Goal: Task Accomplishment & Management: Use online tool/utility

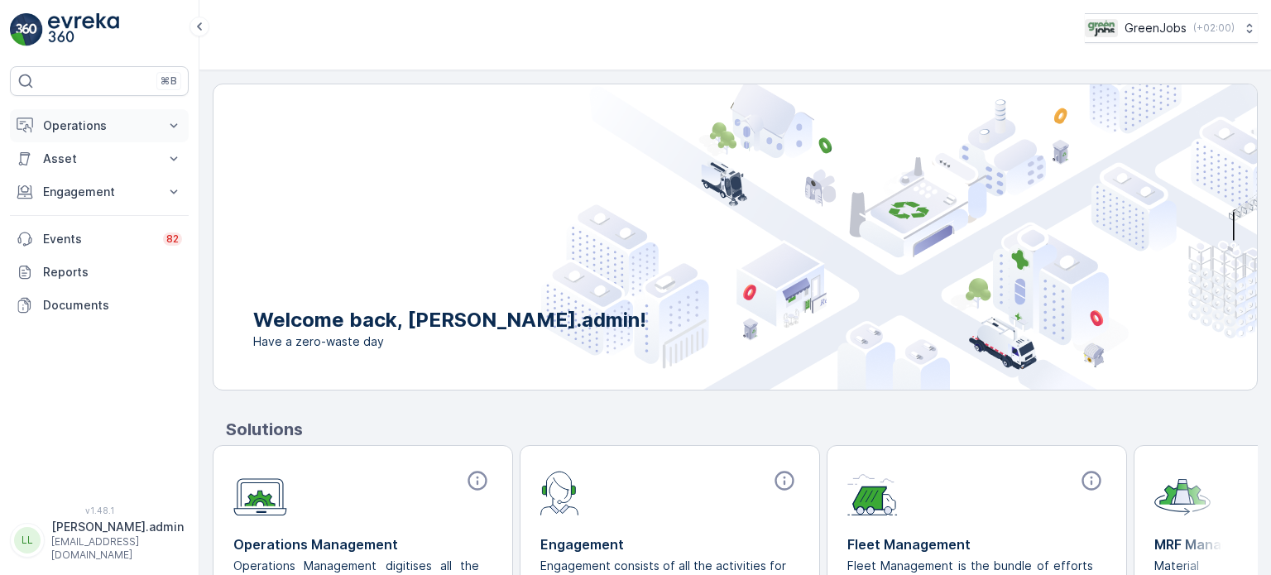
click at [66, 123] on p "Operations" at bounding box center [99, 126] width 113 height 17
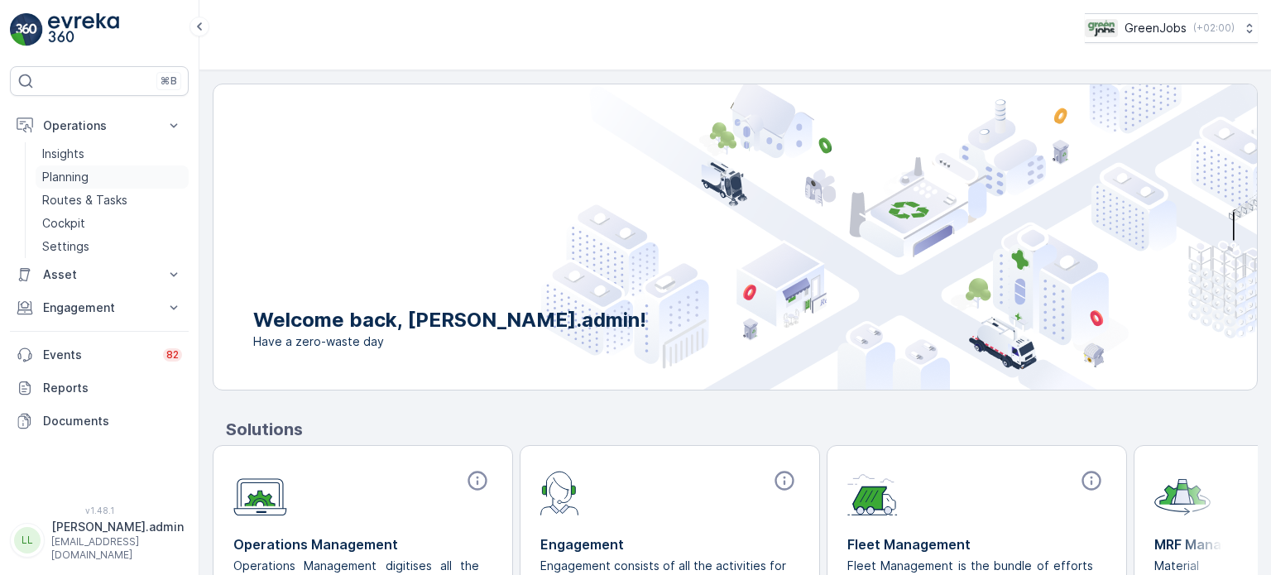
click at [66, 175] on p "Planning" at bounding box center [65, 177] width 46 height 17
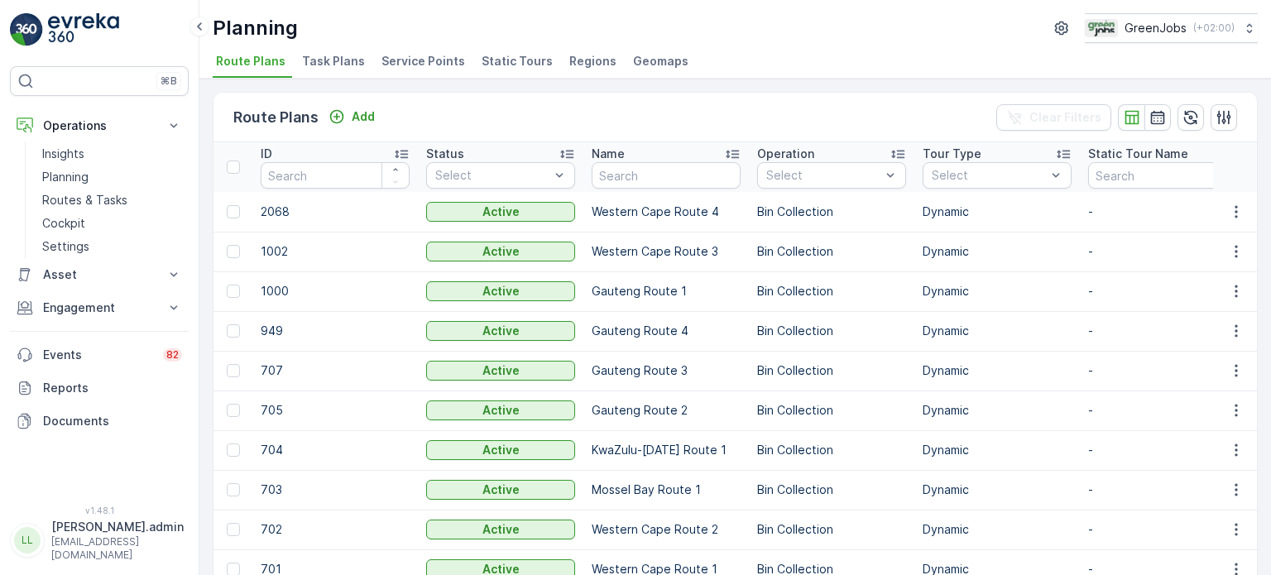
click at [435, 60] on span "Service Points" at bounding box center [424, 61] width 84 height 17
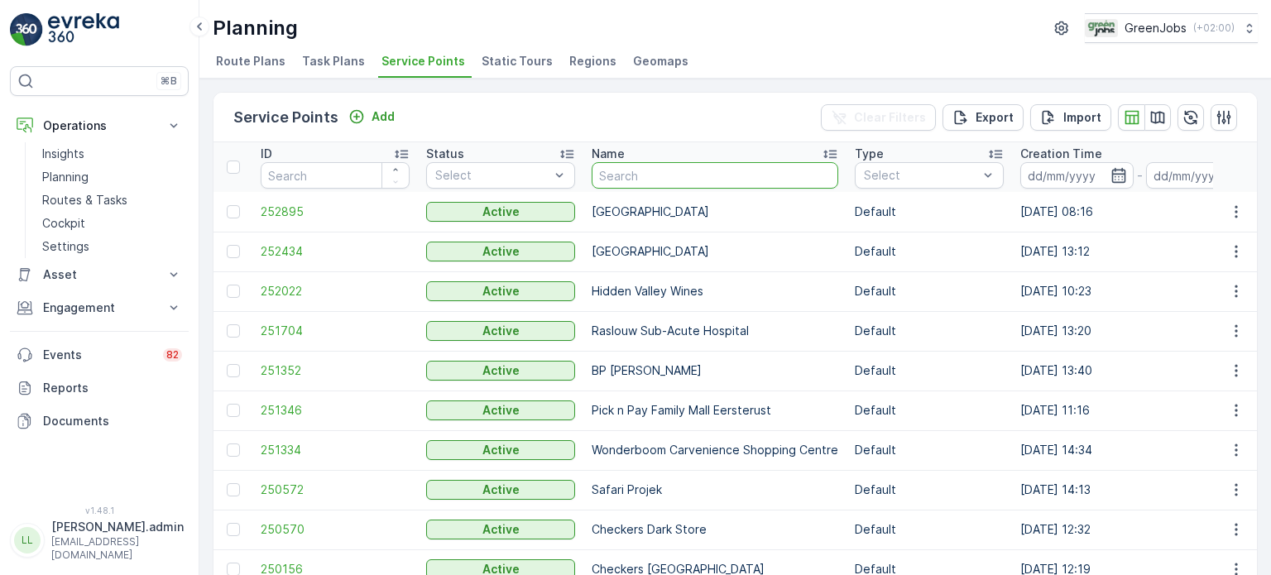
click at [735, 172] on input "text" at bounding box center [715, 175] width 247 height 26
type input "crad"
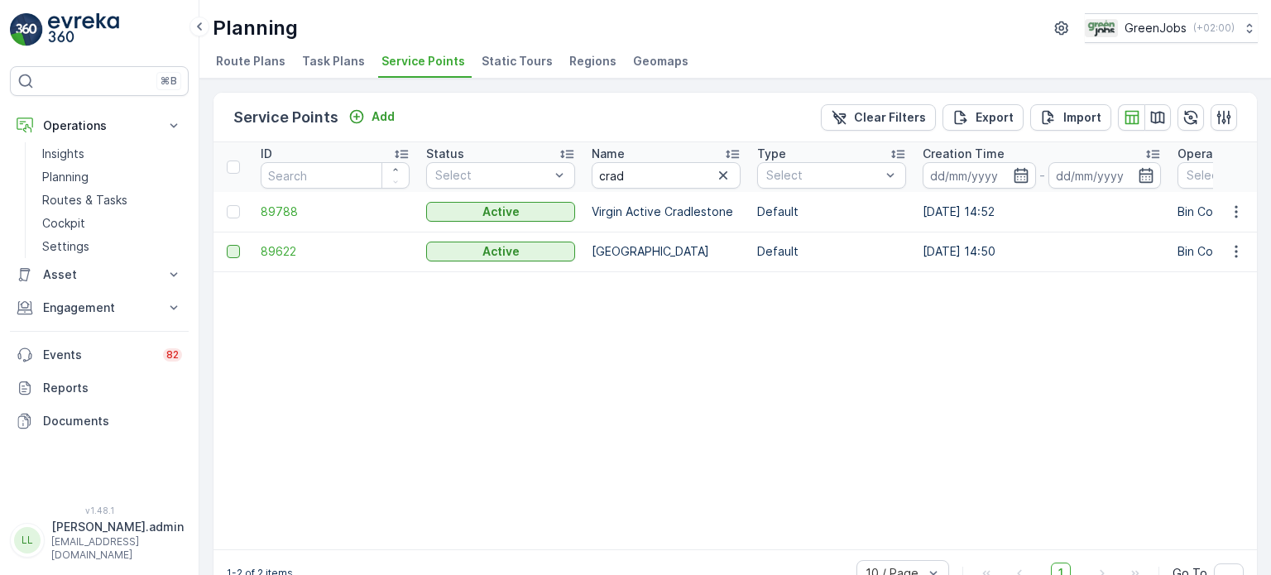
click at [228, 247] on div at bounding box center [233, 251] width 13 height 13
click at [227, 245] on input "checkbox" at bounding box center [227, 245] width 0 height 0
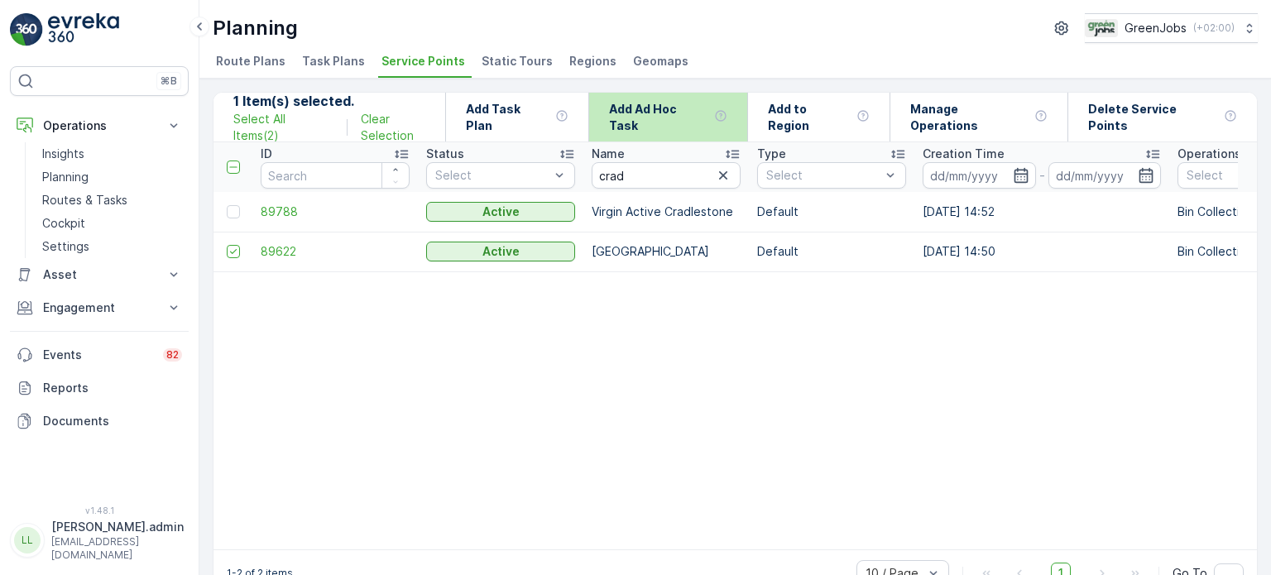
click at [704, 118] on p "Add Ad Hoc Task" at bounding box center [658, 117] width 99 height 33
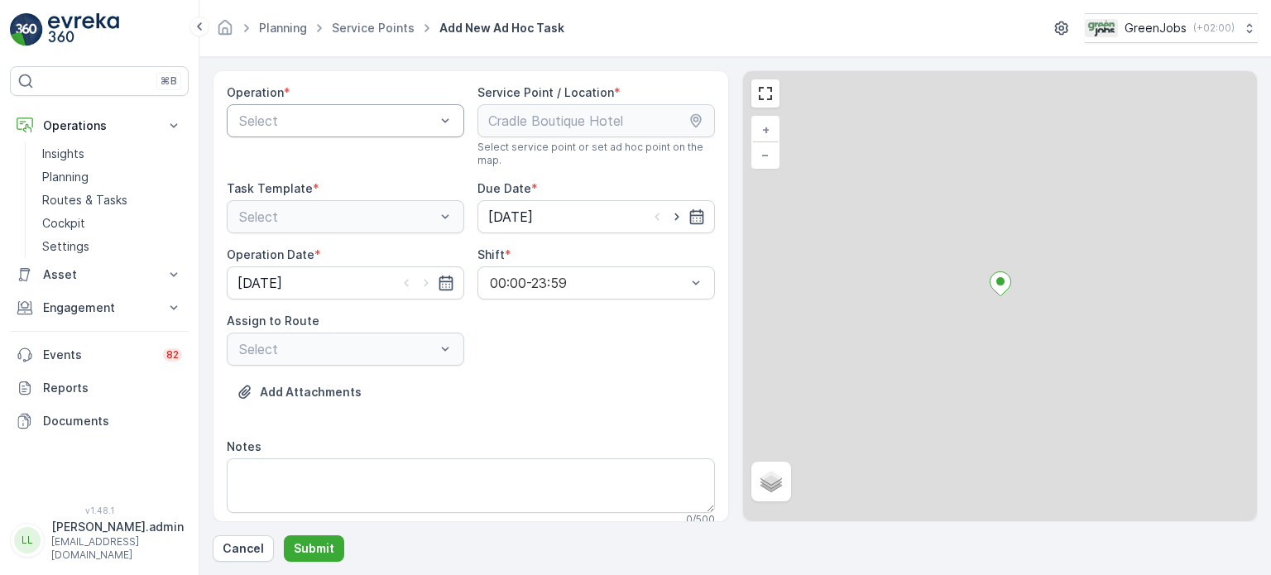
click at [316, 125] on div at bounding box center [337, 120] width 199 height 15
click at [303, 161] on span "Bin Collection" at bounding box center [279, 161] width 84 height 15
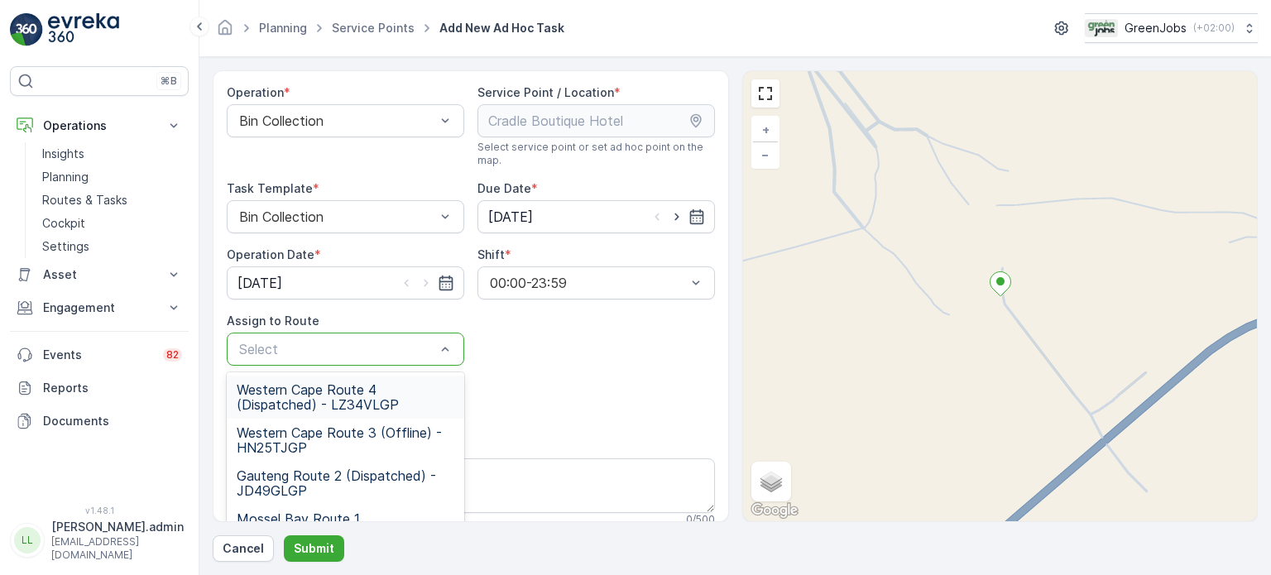
click at [338, 347] on div at bounding box center [337, 349] width 199 height 15
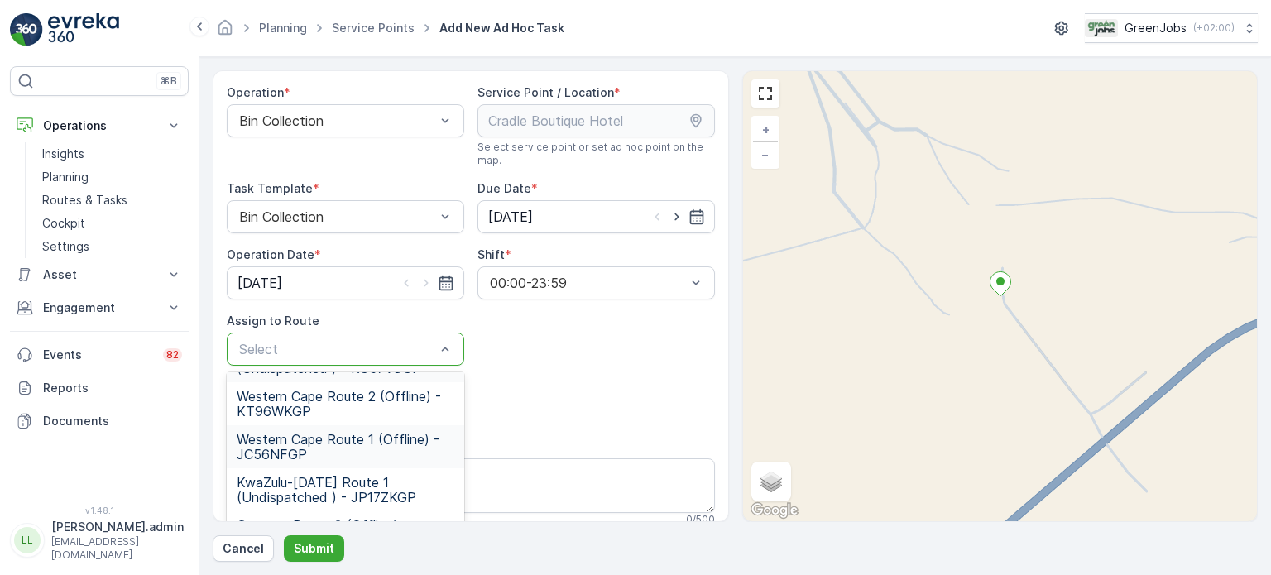
scroll to position [239, 0]
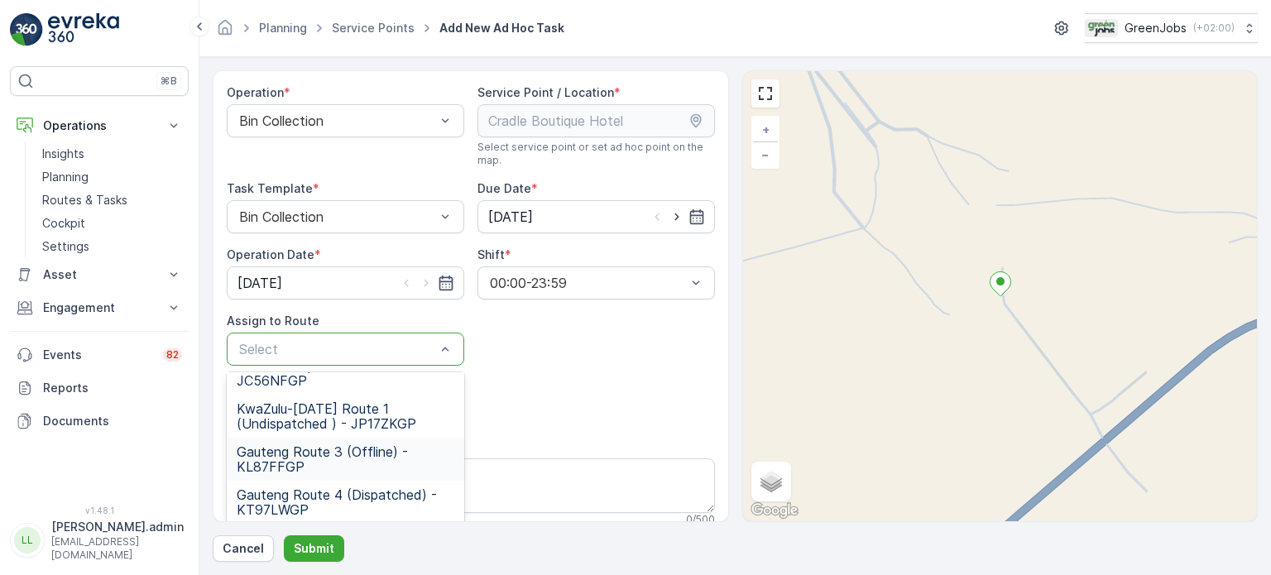
click at [300, 459] on span "Gauteng Route 3 (Offline) - KL87FFGP" at bounding box center [346, 459] width 218 height 30
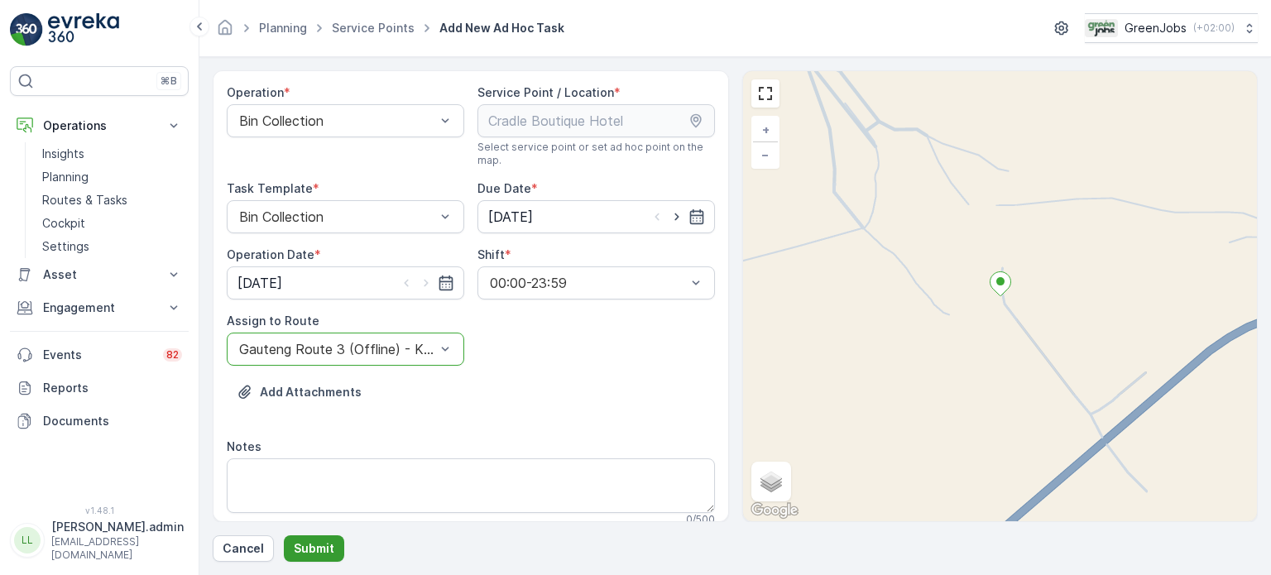
click at [310, 541] on p "Submit" at bounding box center [314, 549] width 41 height 17
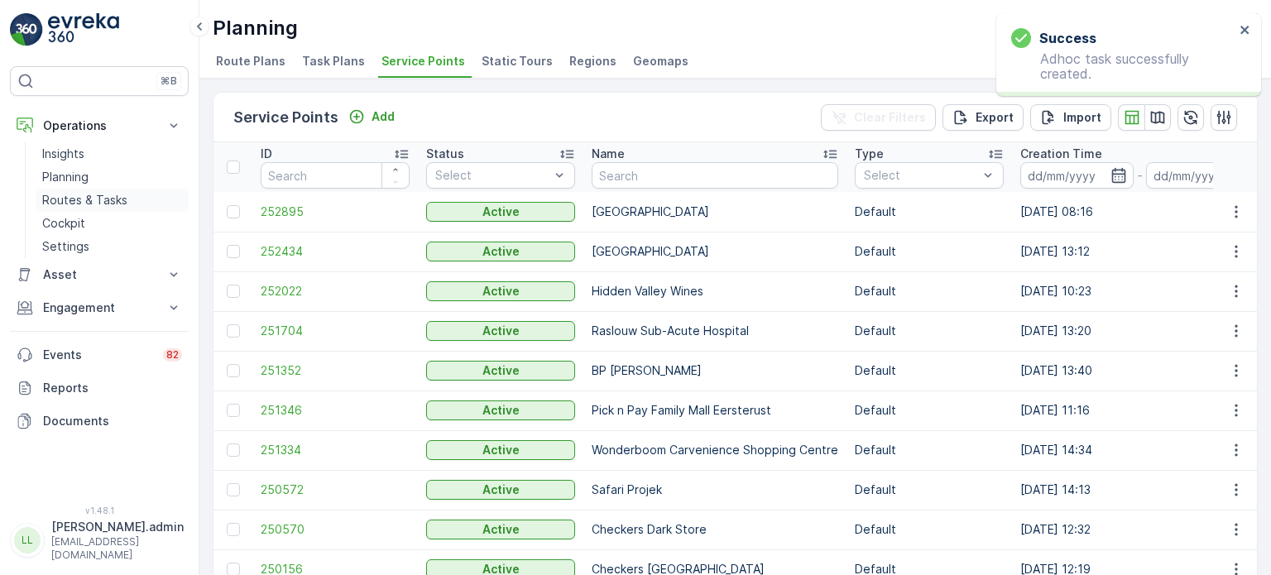
drag, startPoint x: 76, startPoint y: 199, endPoint x: 93, endPoint y: 197, distance: 16.6
click at [76, 199] on p "Routes & Tasks" at bounding box center [84, 200] width 85 height 17
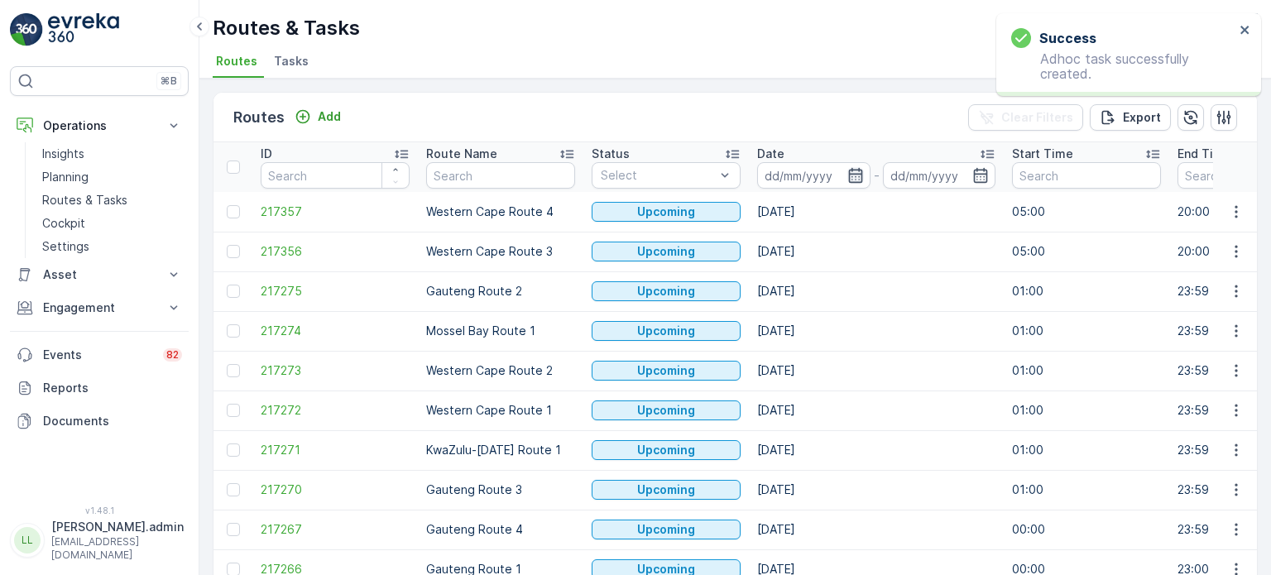
click at [862, 171] on icon "button" at bounding box center [856, 175] width 17 height 17
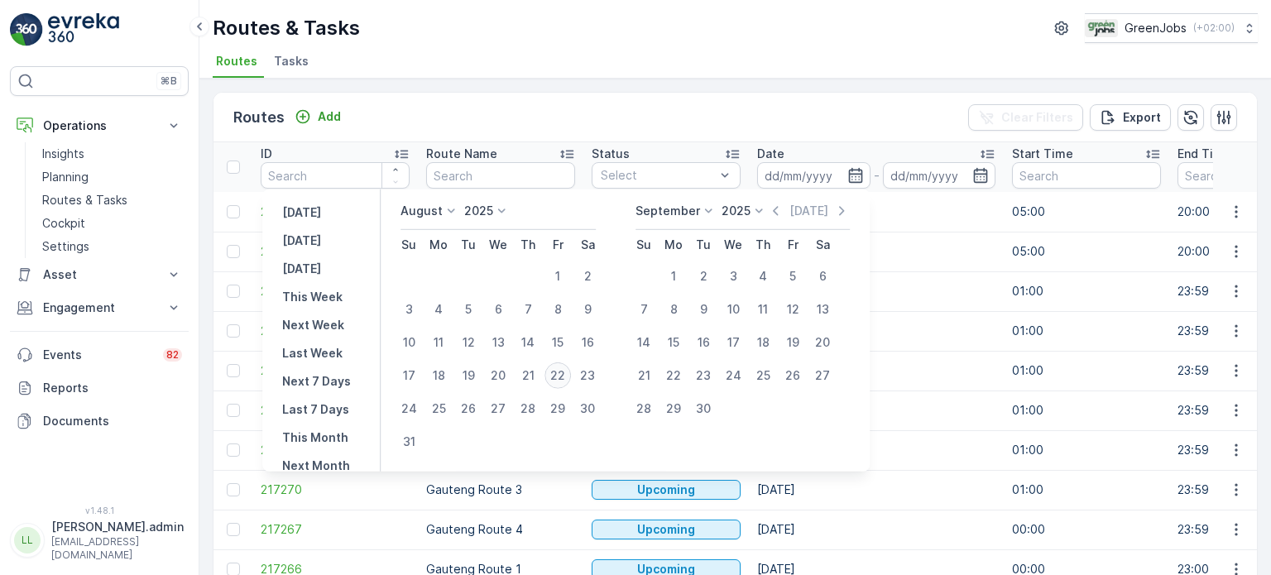
click at [566, 370] on div "22" at bounding box center [558, 376] width 26 height 26
type input "[DATE]"
click at [566, 370] on div "22" at bounding box center [558, 376] width 26 height 26
type input "[DATE]"
click at [567, 371] on div "22" at bounding box center [558, 376] width 26 height 26
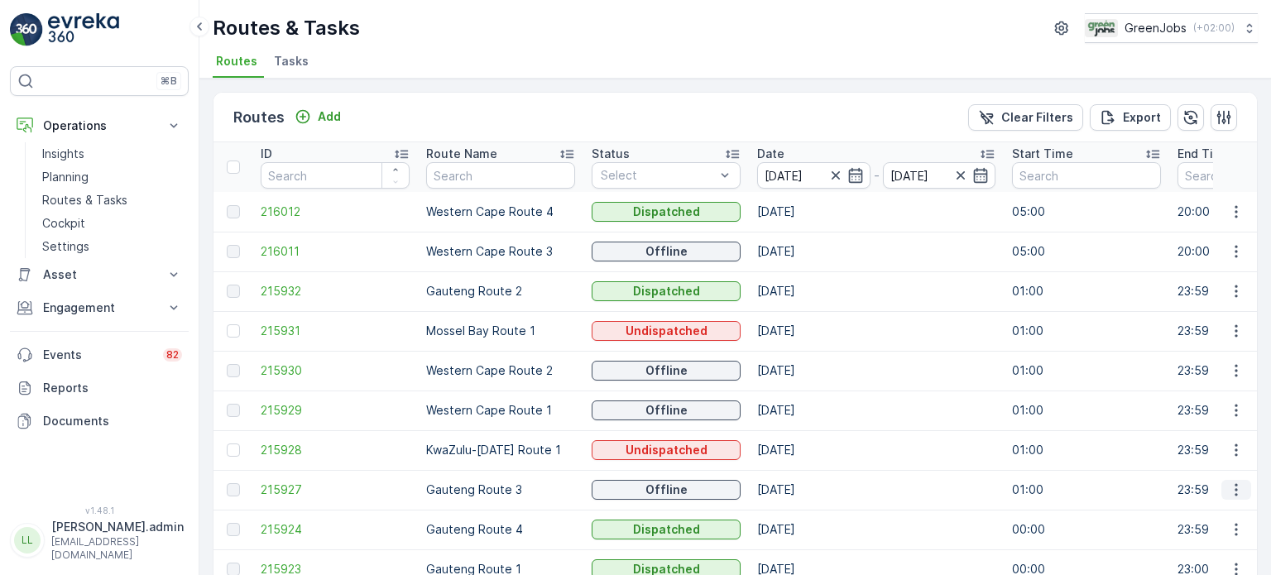
click at [1228, 486] on icon "button" at bounding box center [1236, 490] width 17 height 17
click at [1189, 513] on span "See More Details" at bounding box center [1198, 514] width 96 height 17
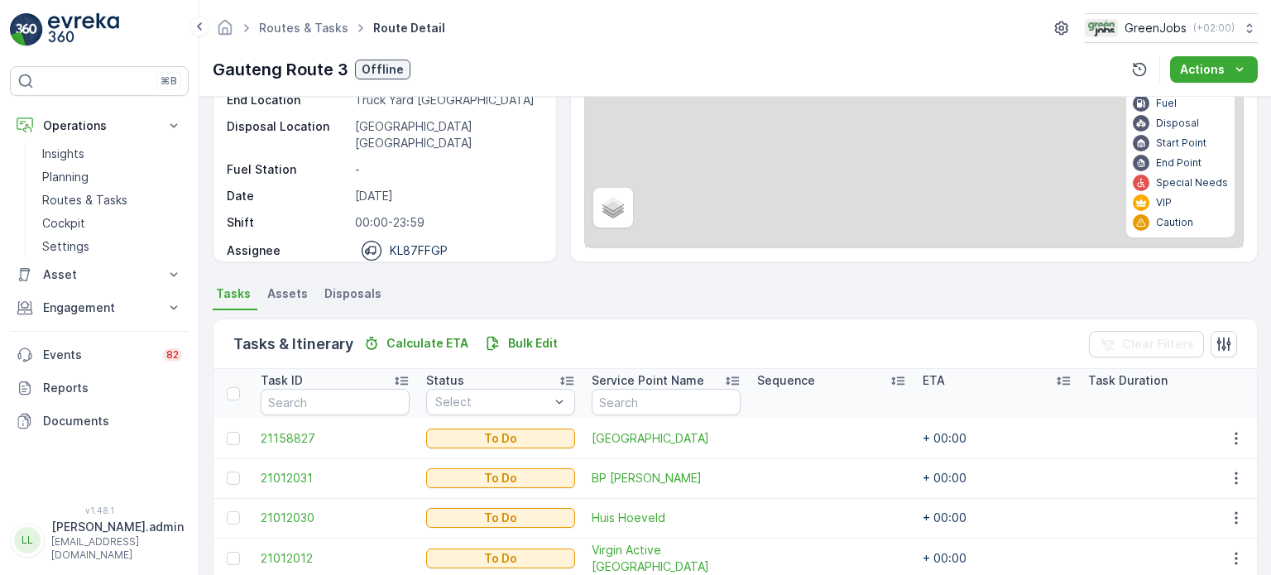
scroll to position [331, 0]
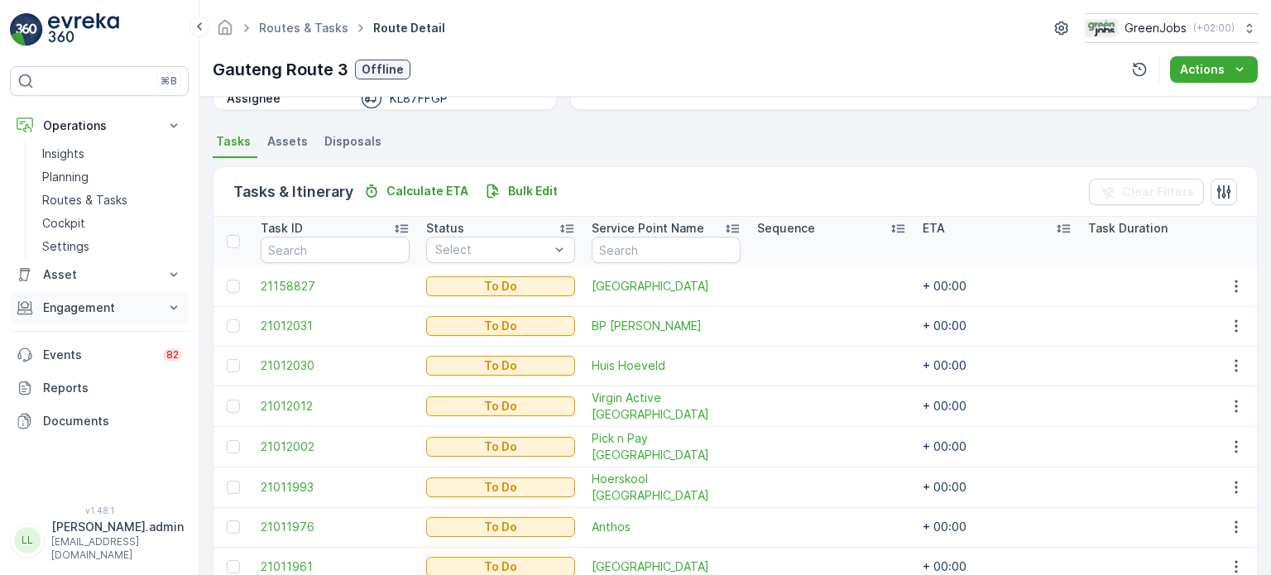
click at [66, 305] on p "Engagement" at bounding box center [99, 308] width 113 height 17
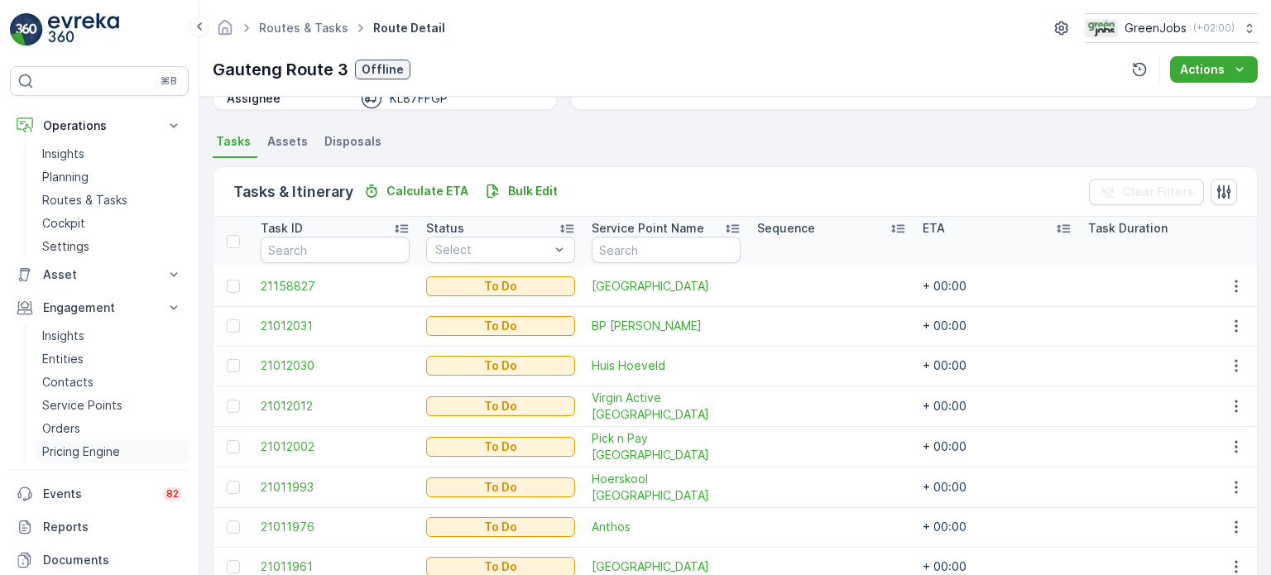
click at [60, 447] on p "Pricing Engine" at bounding box center [81, 452] width 78 height 17
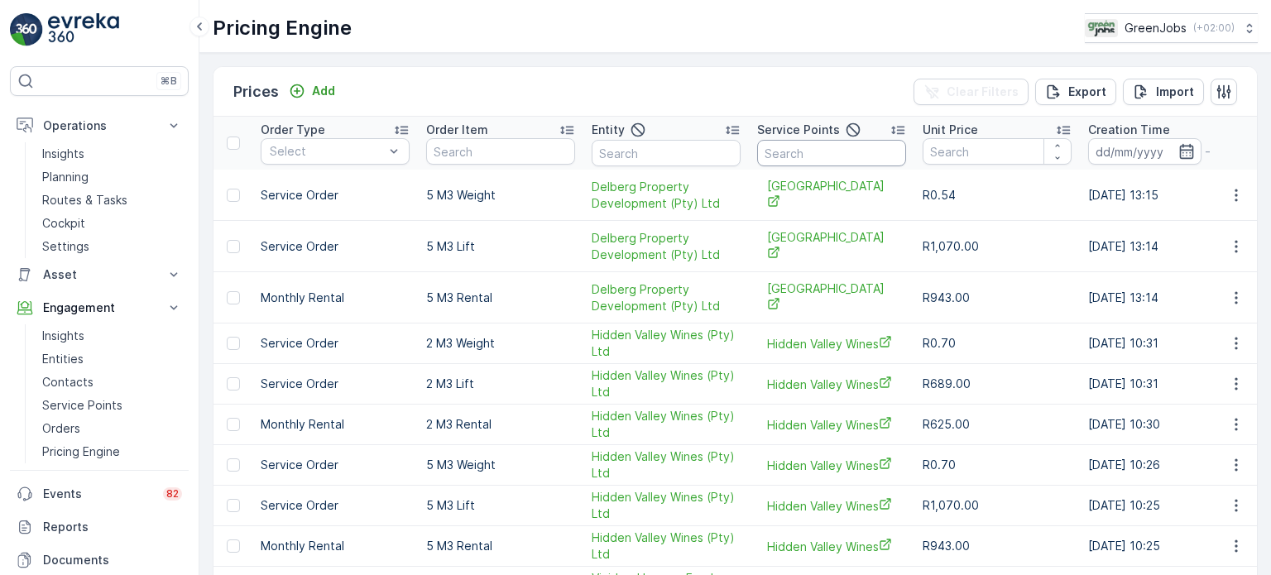
click at [834, 156] on input "text" at bounding box center [831, 153] width 149 height 26
type input "raslouw"
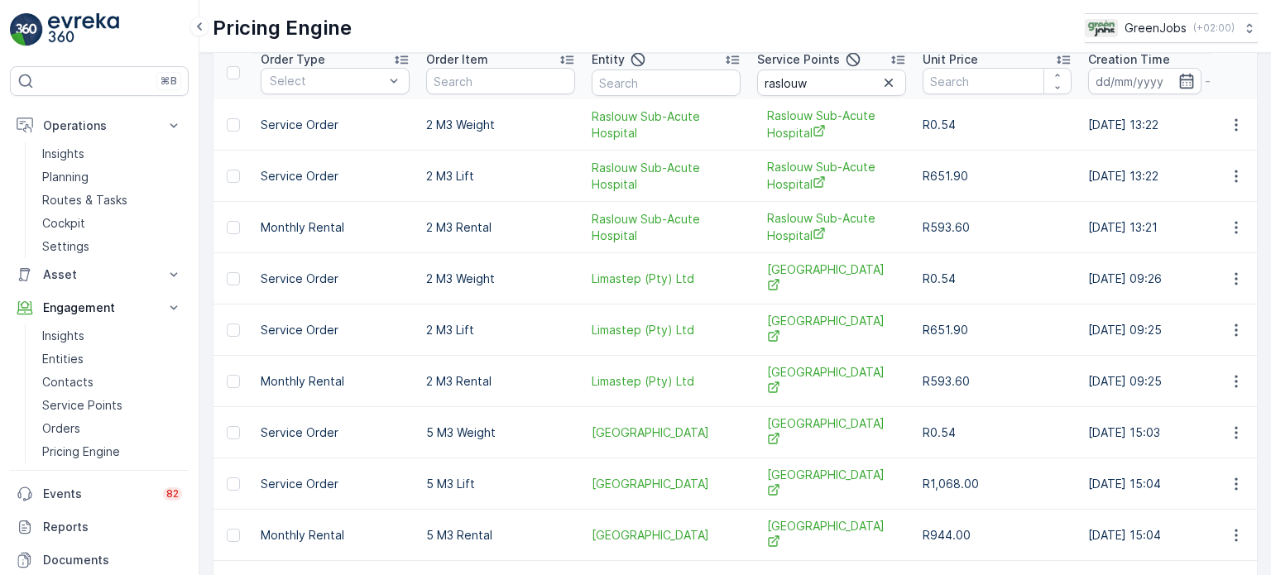
scroll to position [123, 0]
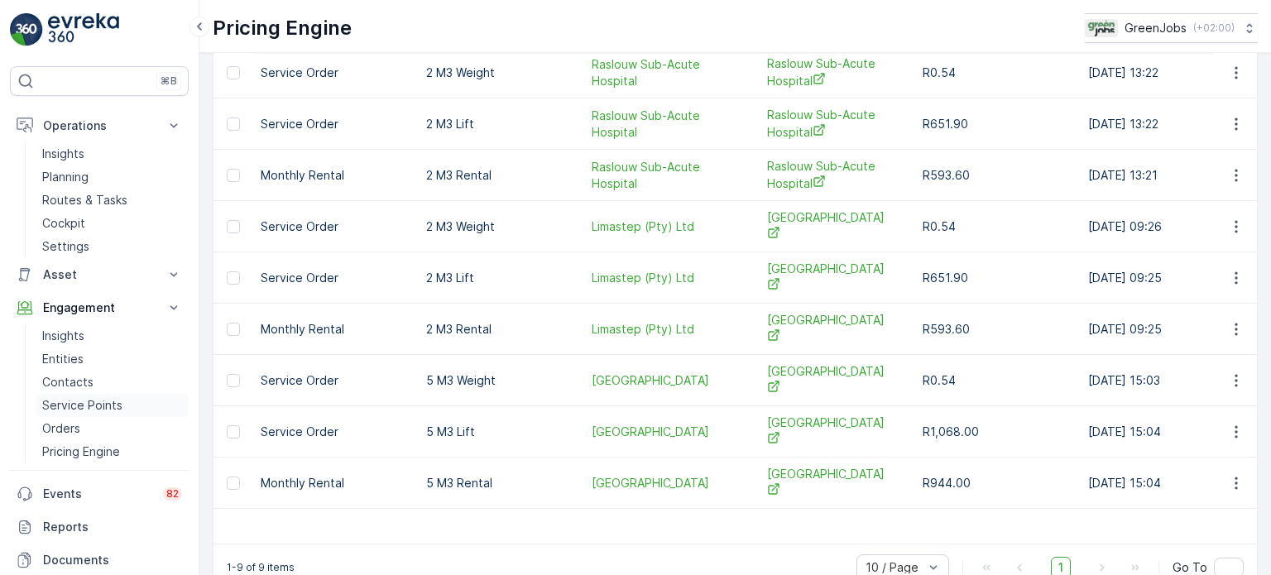
click at [95, 403] on p "Service Points" at bounding box center [82, 405] width 80 height 17
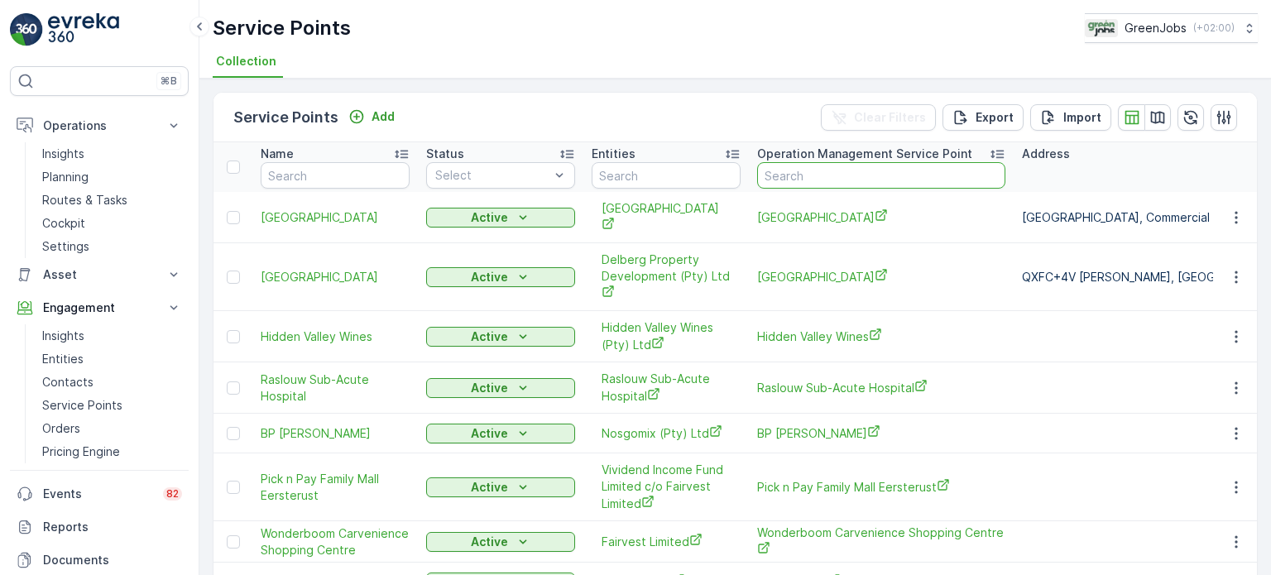
click at [789, 172] on input "text" at bounding box center [881, 175] width 248 height 26
type input "mara"
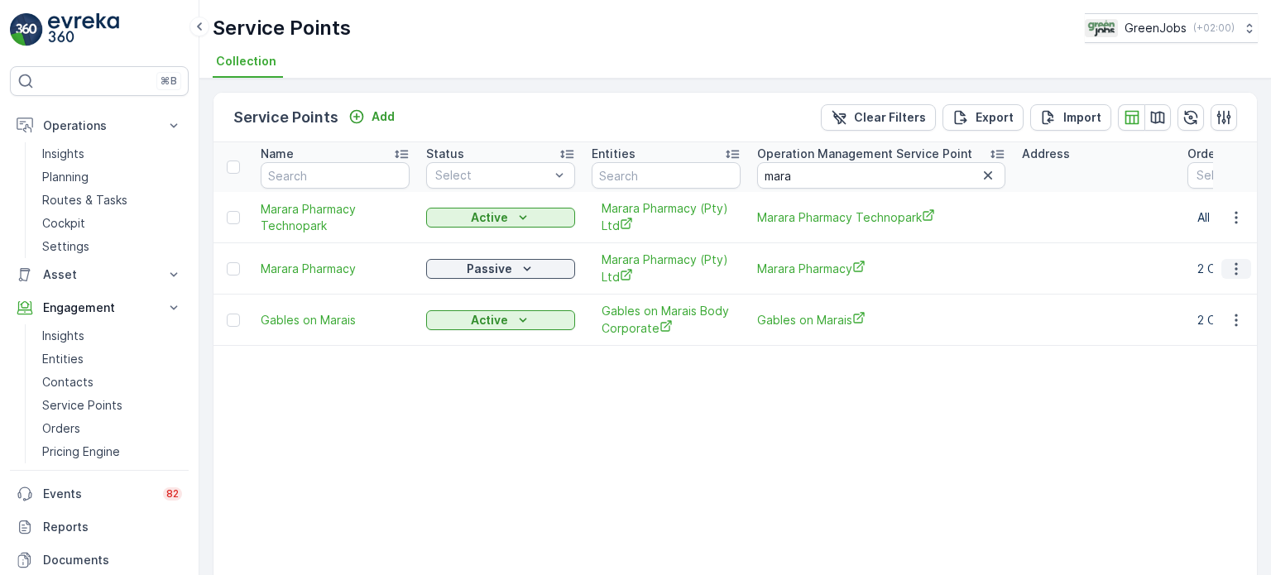
click at [1232, 264] on icon "button" at bounding box center [1236, 269] width 17 height 17
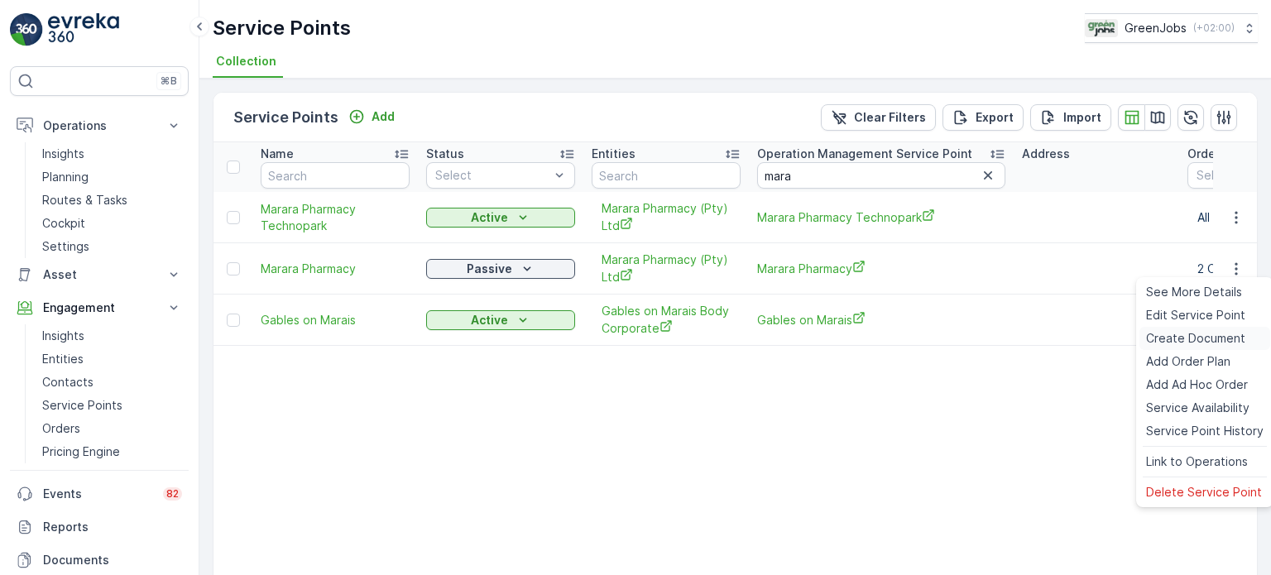
click at [1185, 337] on span "Create Document" at bounding box center [1195, 338] width 99 height 17
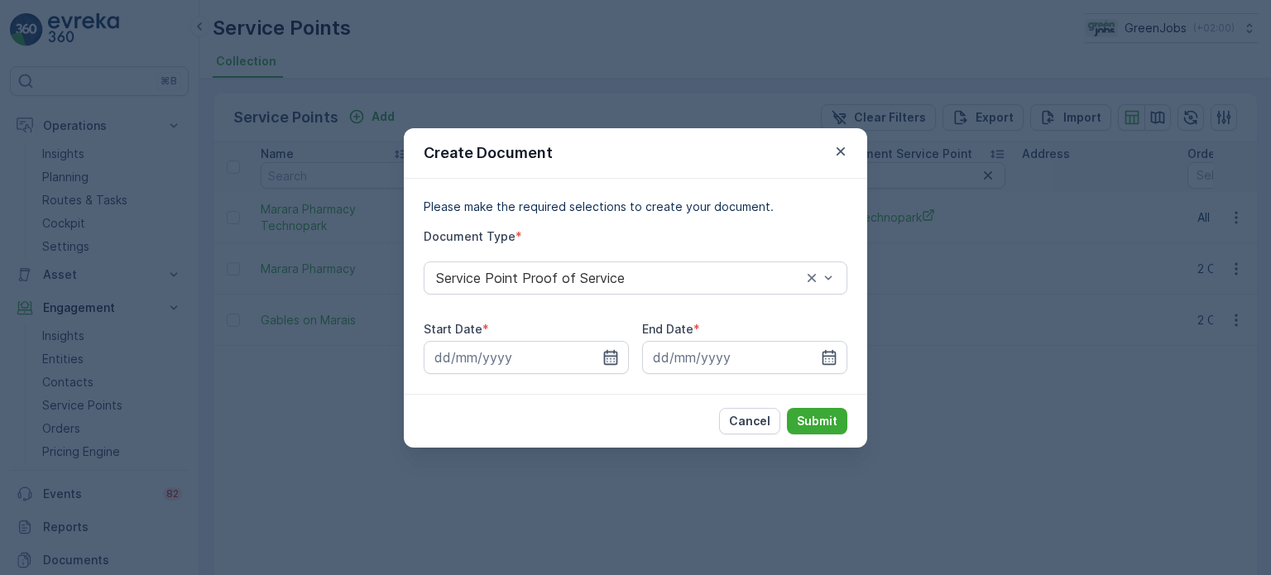
click at [606, 361] on icon "button" at bounding box center [611, 357] width 17 height 17
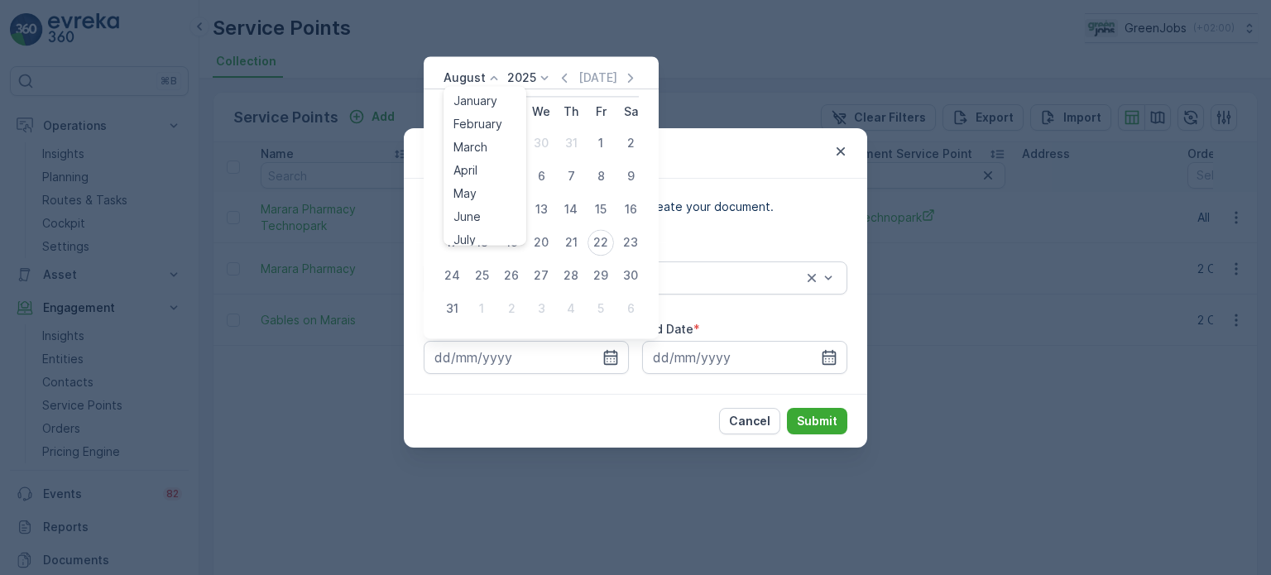
click at [491, 77] on icon at bounding box center [494, 78] width 7 height 4
click at [468, 151] on span "July" at bounding box center [465, 157] width 22 height 17
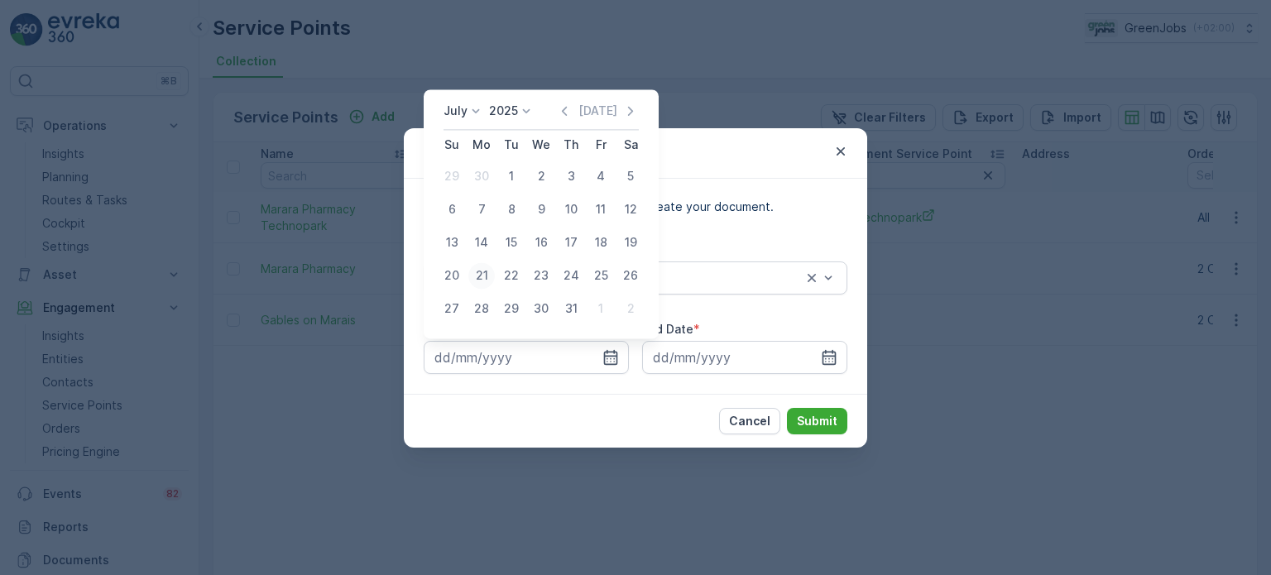
click at [483, 272] on div "21" at bounding box center [481, 275] width 26 height 26
type input "[DATE]"
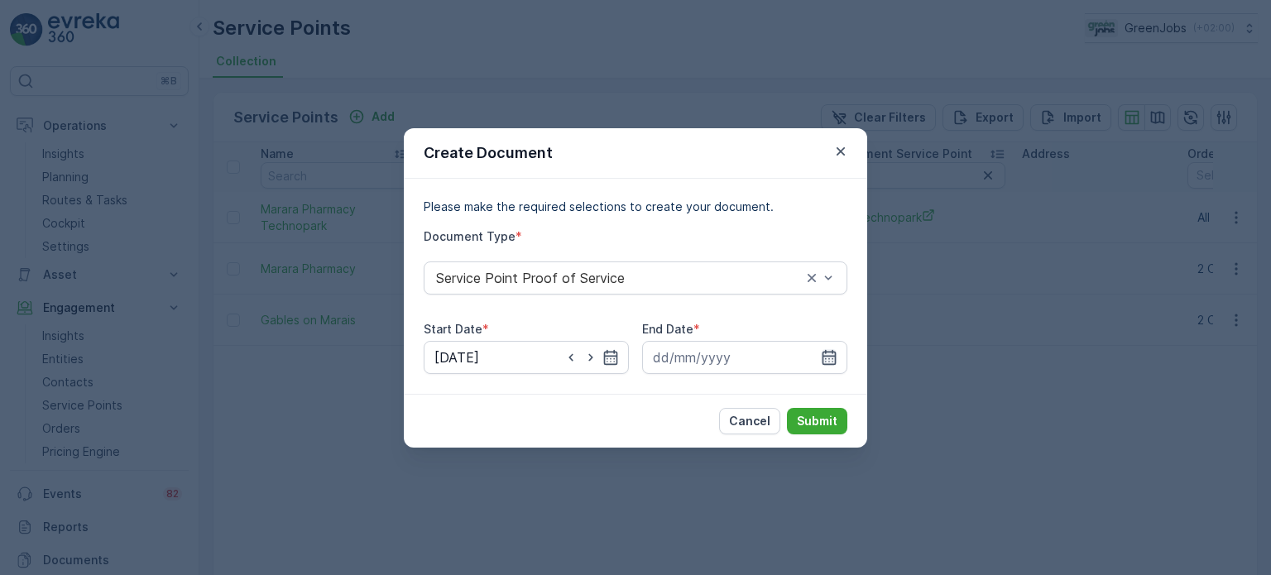
click at [831, 357] on icon "button" at bounding box center [829, 357] width 17 height 17
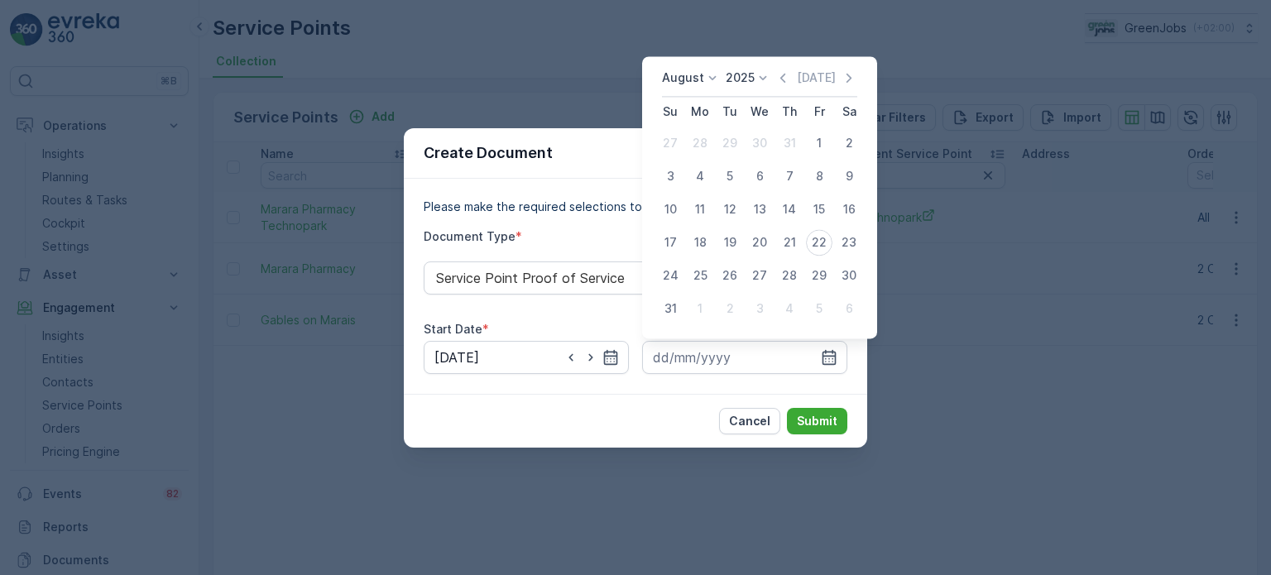
click at [758, 244] on div "20" at bounding box center [760, 242] width 26 height 26
type input "[DATE]"
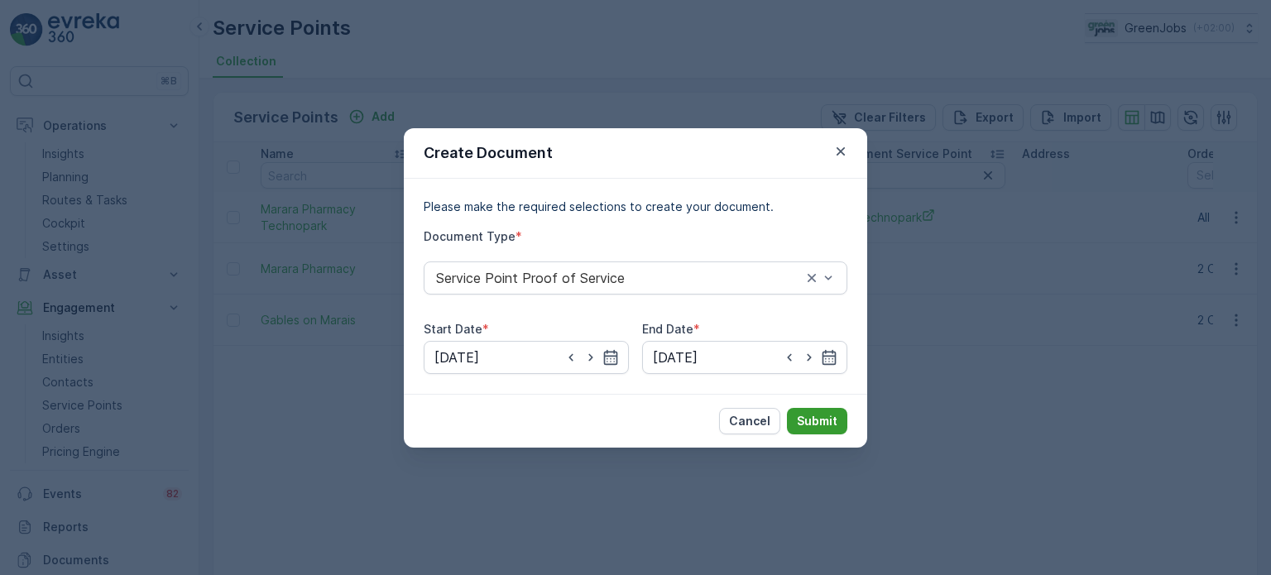
click at [836, 414] on p "Submit" at bounding box center [817, 421] width 41 height 17
click at [744, 428] on p "Cancel" at bounding box center [749, 421] width 41 height 17
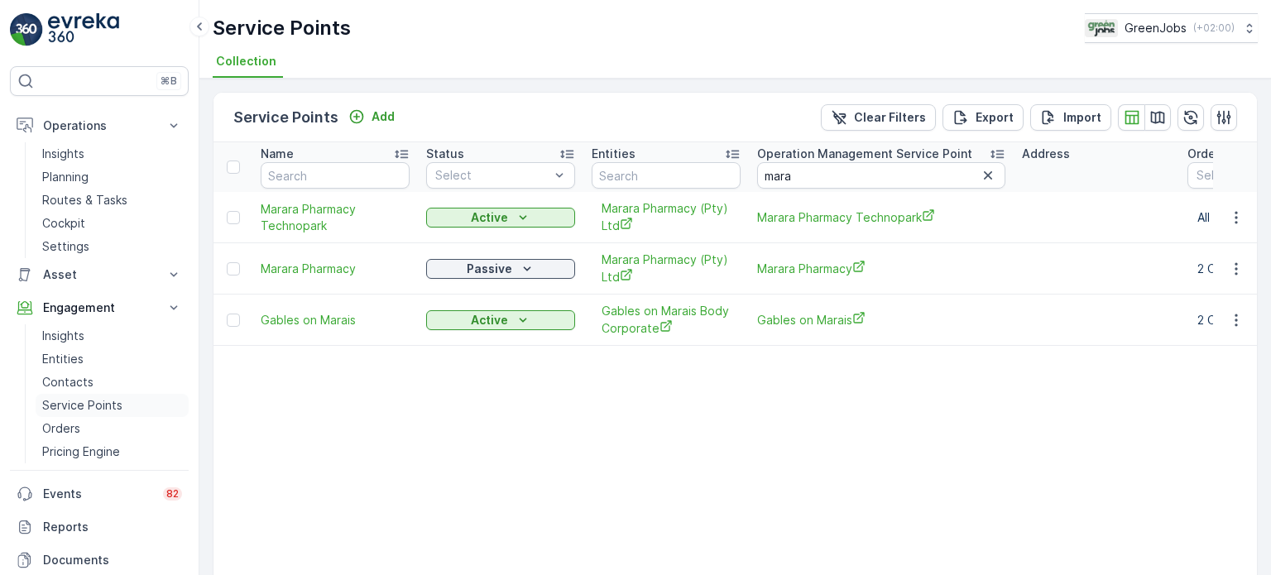
click at [81, 406] on p "Service Points" at bounding box center [82, 405] width 80 height 17
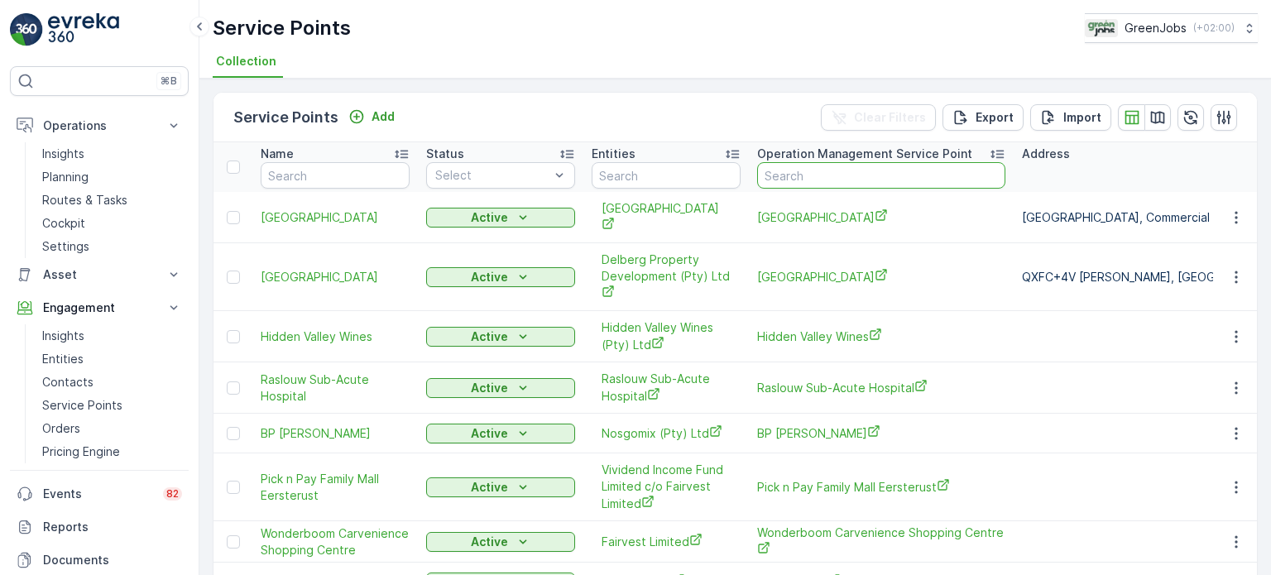
click at [808, 182] on input "text" at bounding box center [881, 175] width 248 height 26
click at [810, 179] on input "m" at bounding box center [881, 175] width 248 height 26
type input "marara"
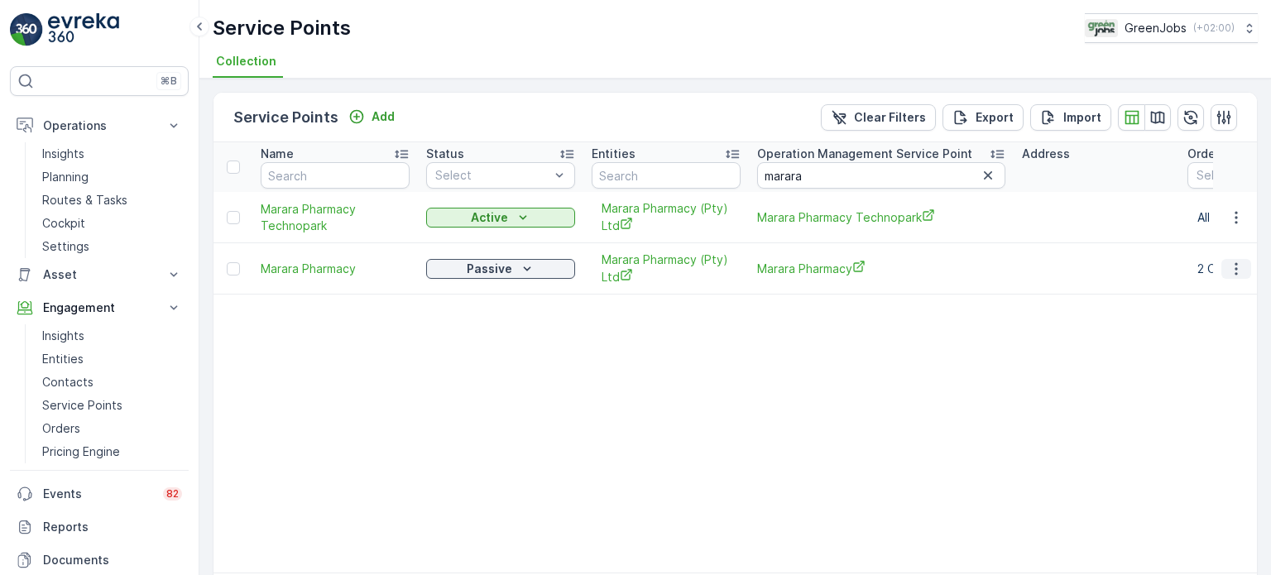
click at [1235, 267] on icon "button" at bounding box center [1236, 268] width 2 height 12
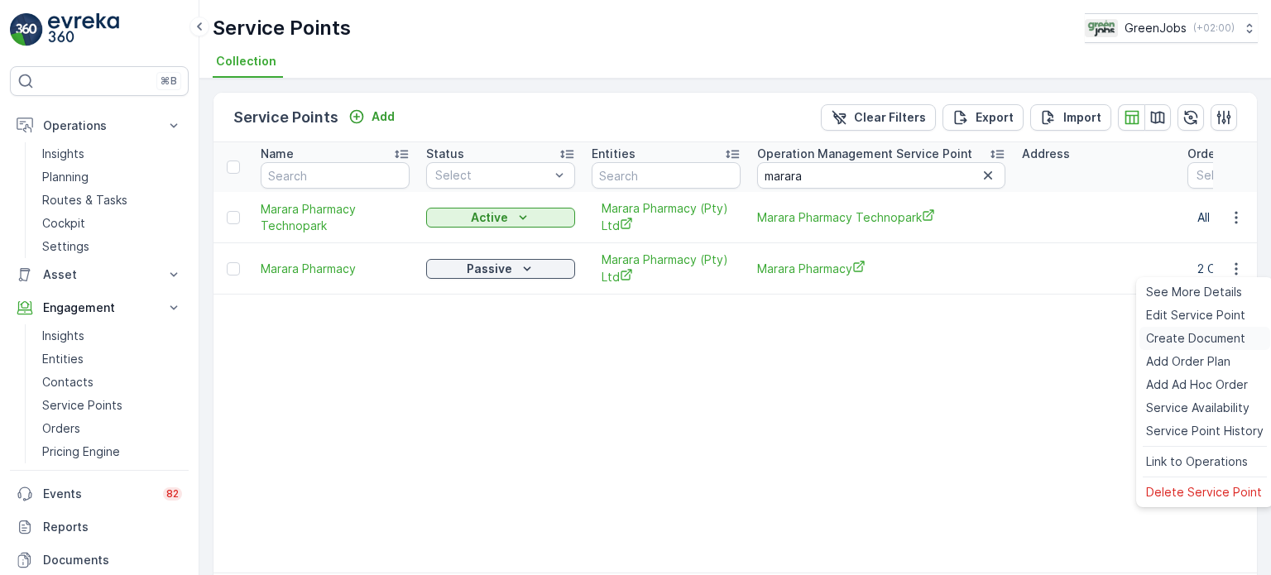
click at [1170, 338] on span "Create Document" at bounding box center [1195, 338] width 99 height 17
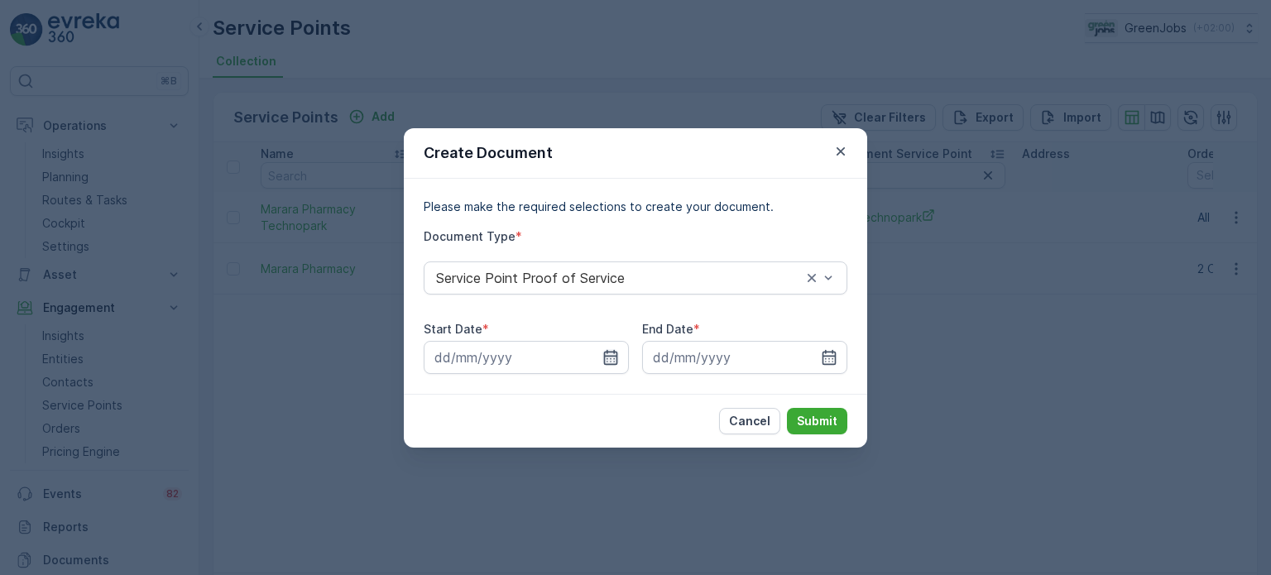
click at [605, 355] on icon "button" at bounding box center [611, 356] width 14 height 15
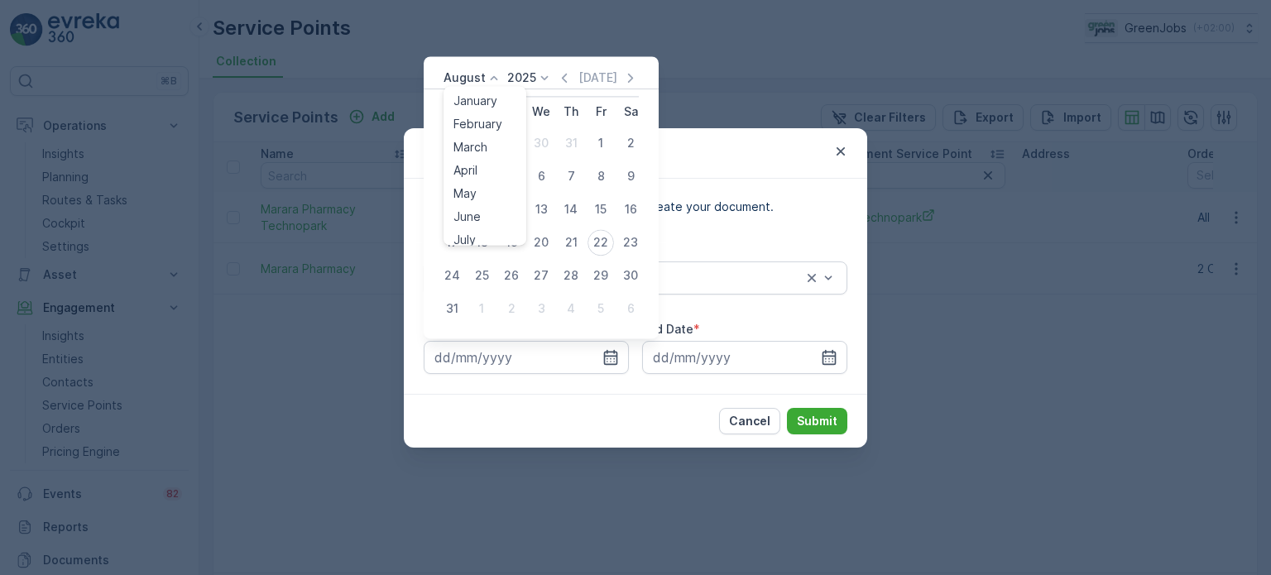
click at [473, 75] on p "August" at bounding box center [465, 78] width 42 height 17
click at [470, 233] on span "July" at bounding box center [465, 233] width 22 height 17
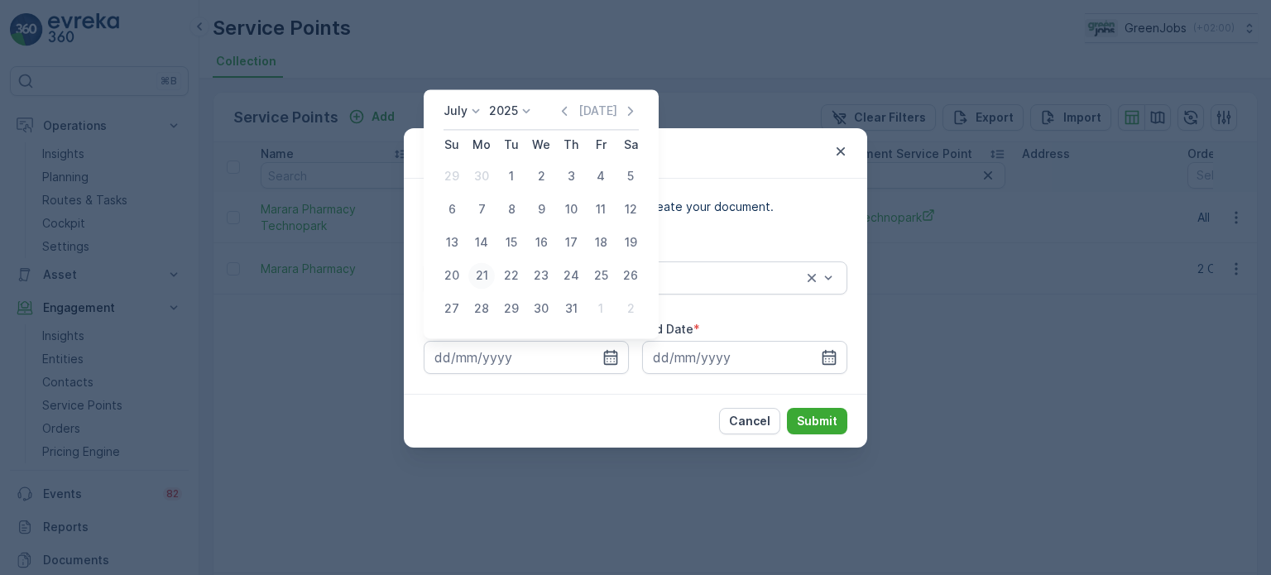
click at [474, 276] on div "21" at bounding box center [481, 275] width 26 height 26
type input "[DATE]"
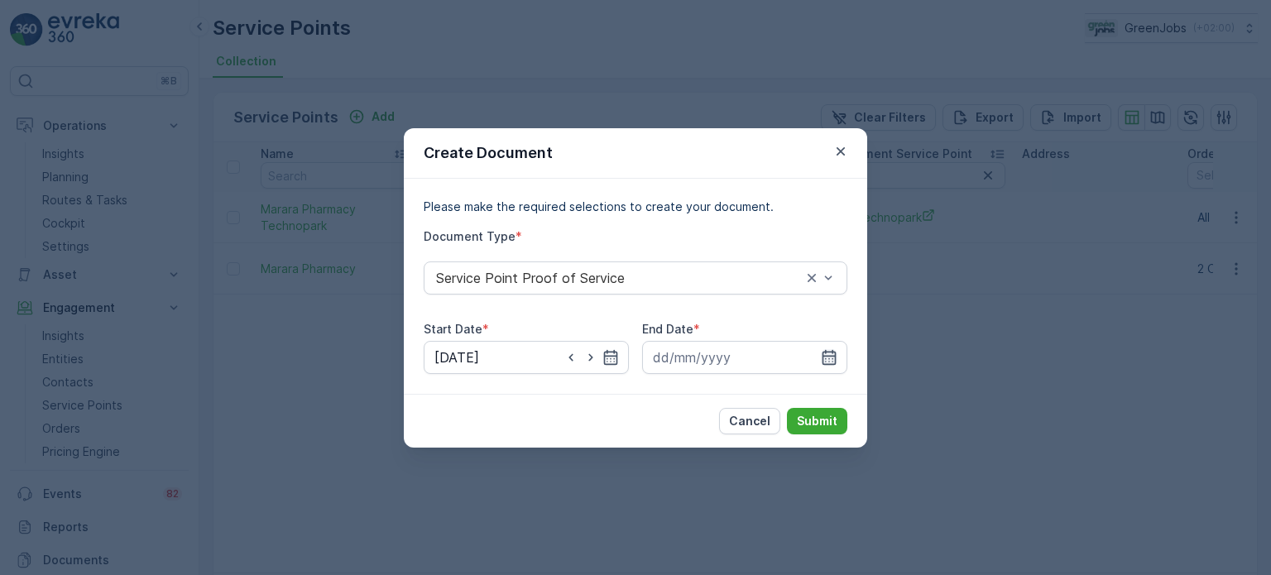
click at [831, 353] on icon "button" at bounding box center [829, 357] width 17 height 17
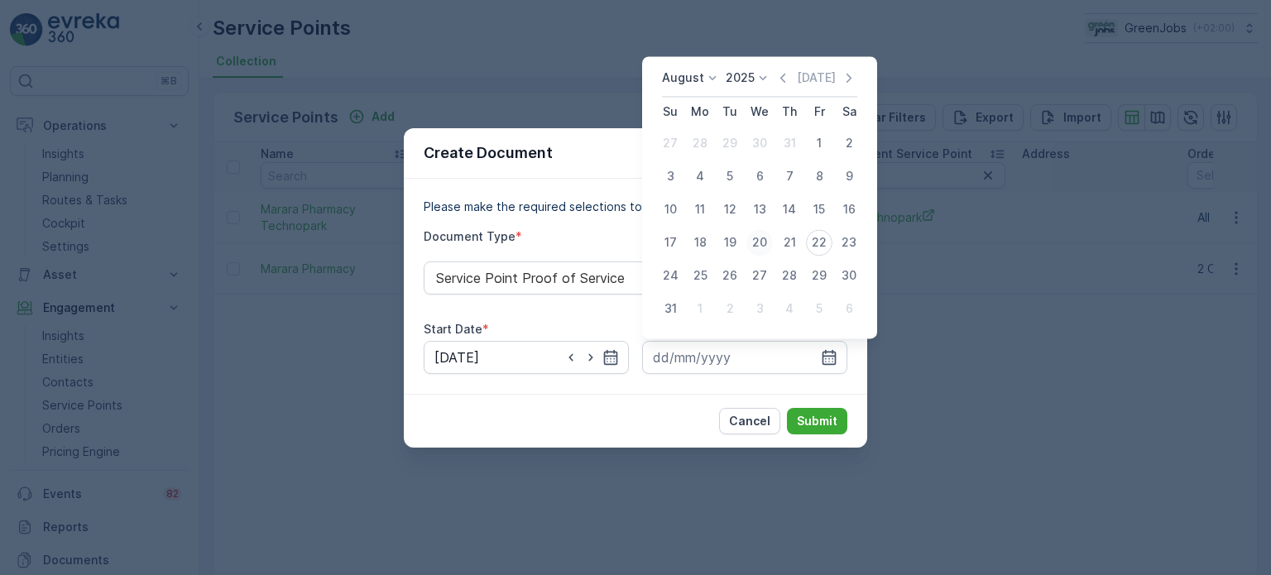
click at [757, 242] on div "20" at bounding box center [760, 242] width 26 height 26
type input "[DATE]"
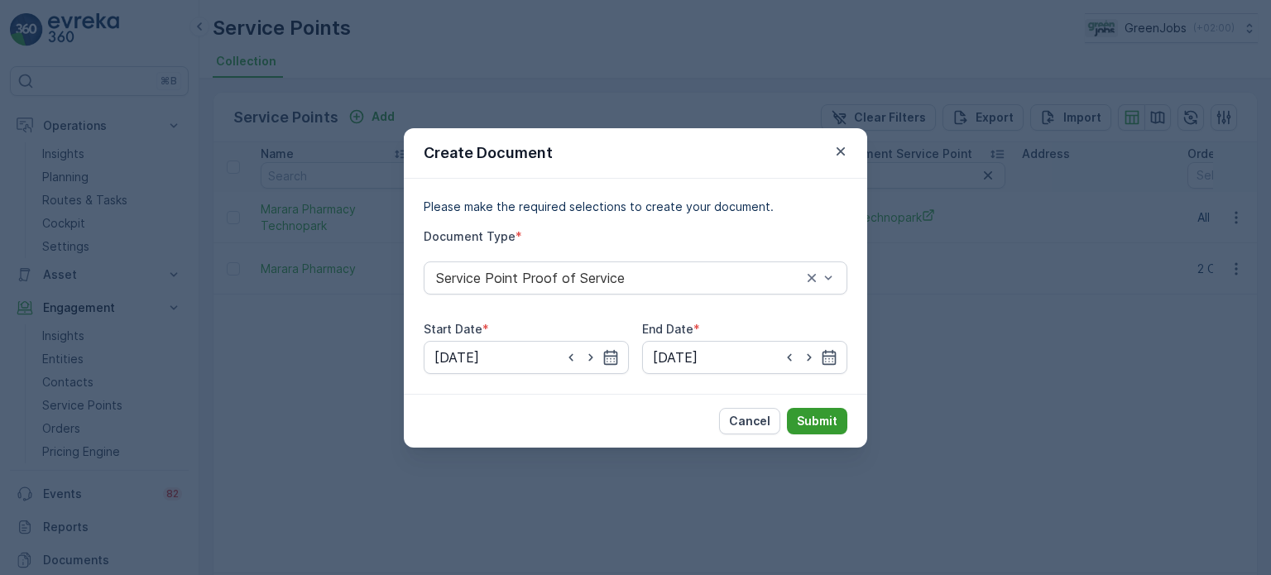
click at [817, 423] on p "Submit" at bounding box center [817, 421] width 41 height 17
click at [835, 144] on icon "button" at bounding box center [841, 151] width 17 height 17
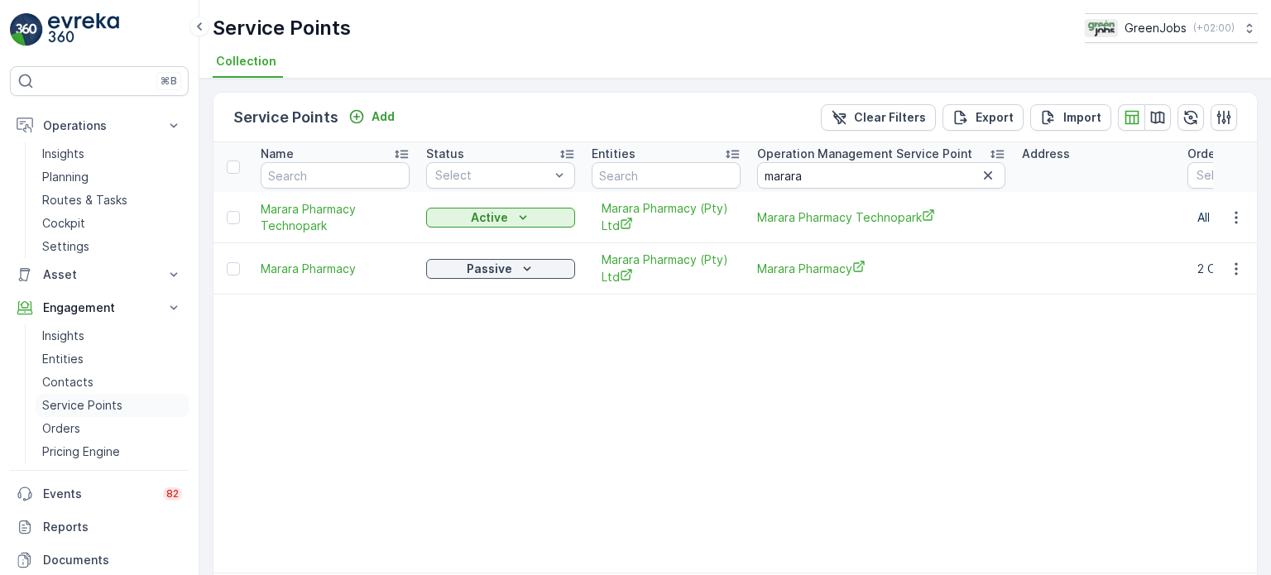
click at [107, 406] on p "Service Points" at bounding box center [82, 405] width 80 height 17
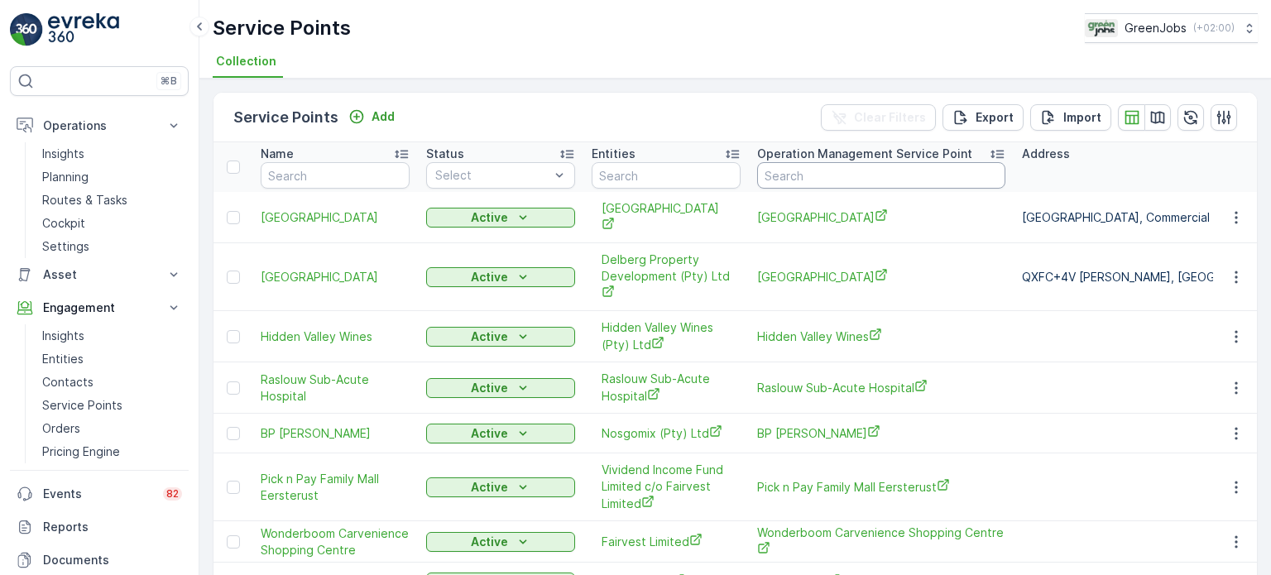
click at [795, 168] on input "text" at bounding box center [881, 175] width 248 height 26
type input "safar"
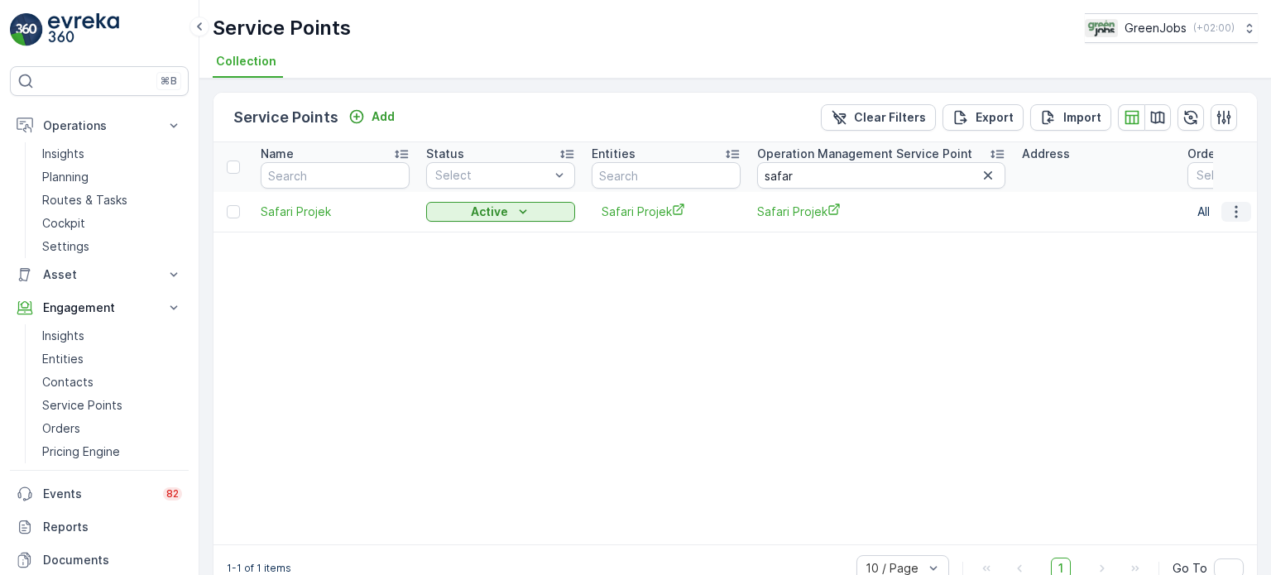
click at [1235, 209] on icon "button" at bounding box center [1236, 211] width 2 height 12
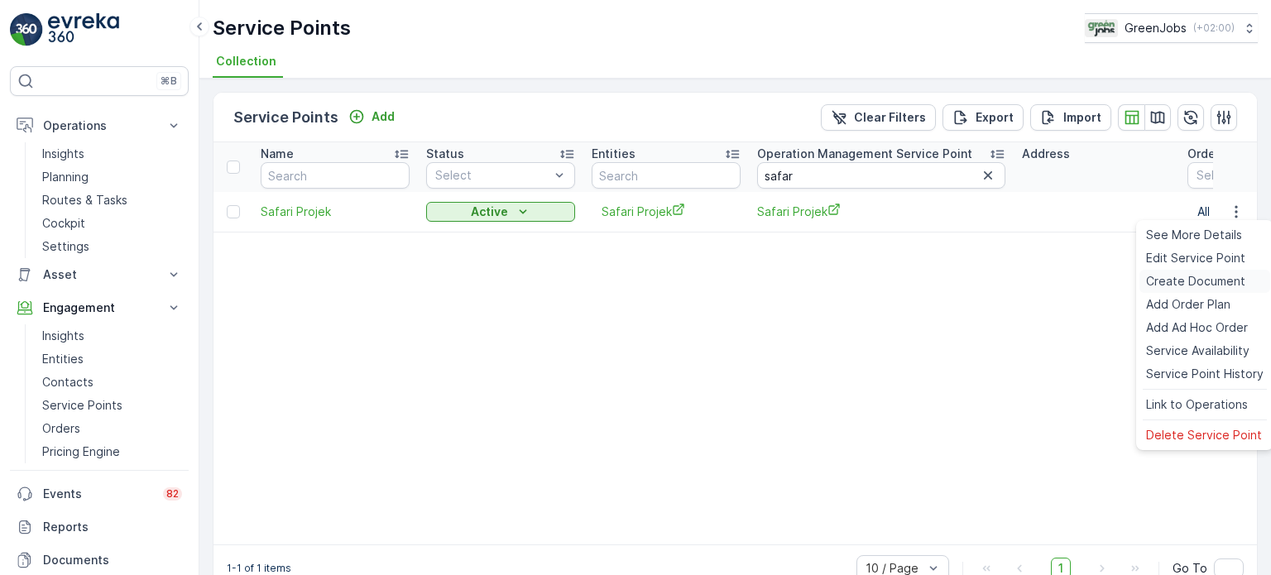
click at [1187, 279] on span "Create Document" at bounding box center [1195, 281] width 99 height 17
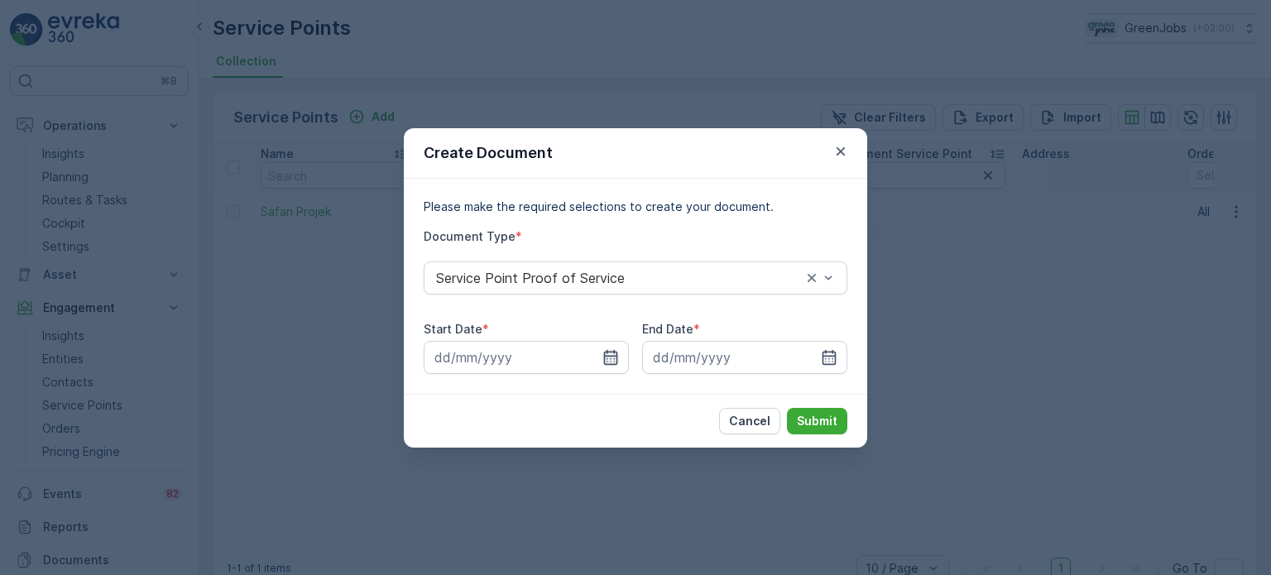
click at [618, 360] on icon "button" at bounding box center [611, 357] width 17 height 17
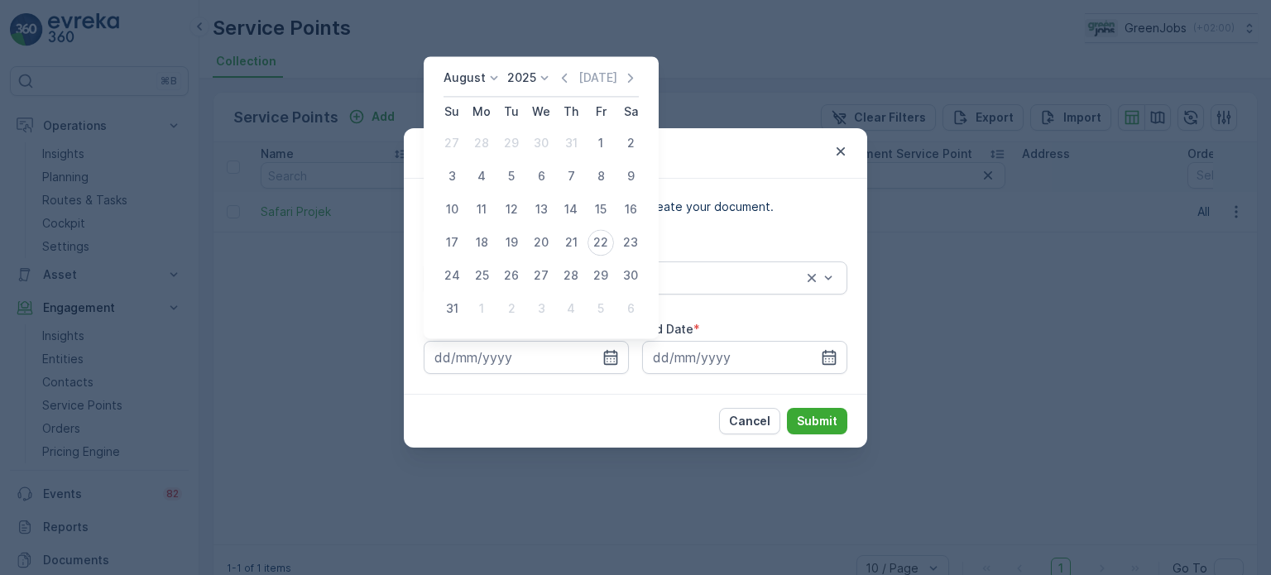
click at [483, 79] on div "August" at bounding box center [473, 78] width 59 height 17
click at [470, 231] on span "July" at bounding box center [465, 233] width 22 height 17
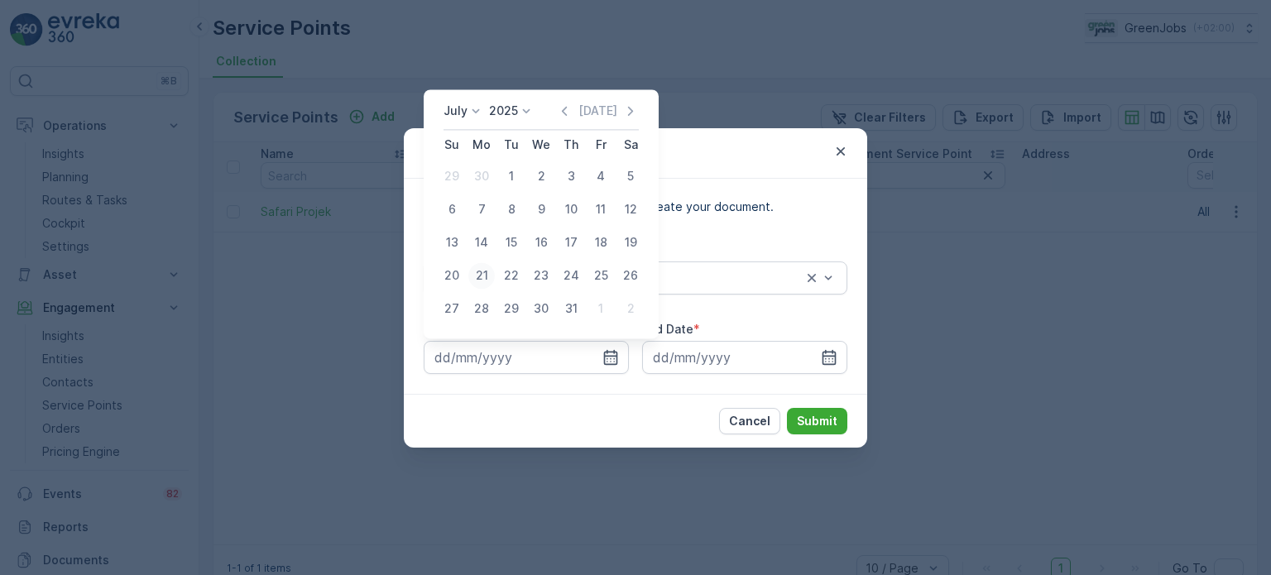
click at [483, 279] on div "21" at bounding box center [481, 275] width 26 height 26
type input "[DATE]"
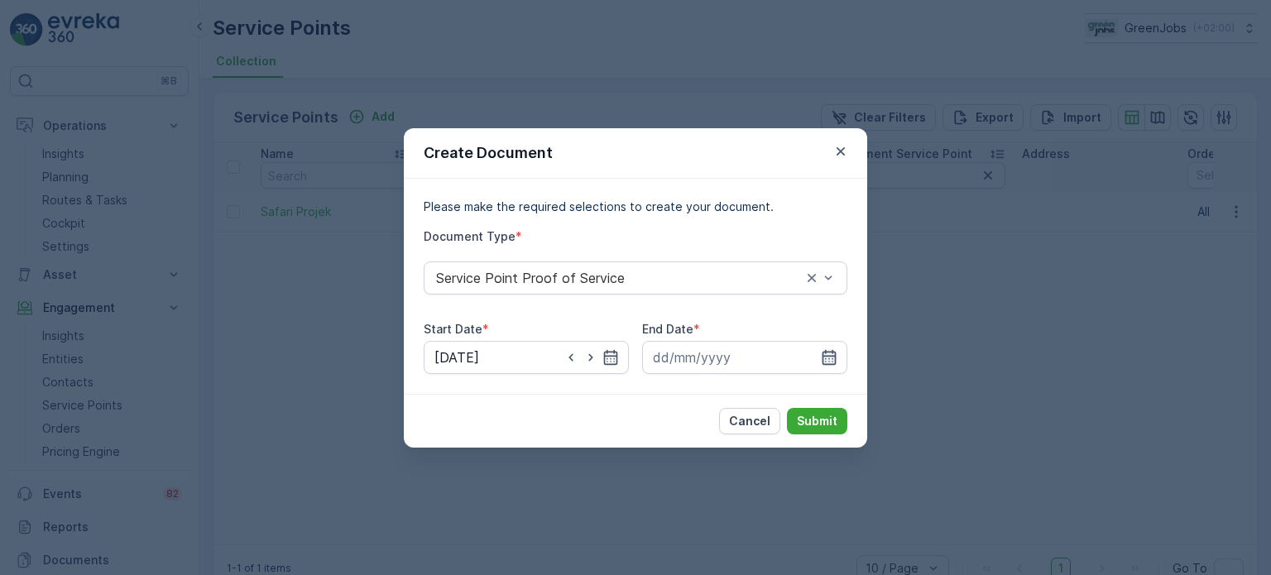
click at [831, 358] on icon "button" at bounding box center [829, 357] width 17 height 17
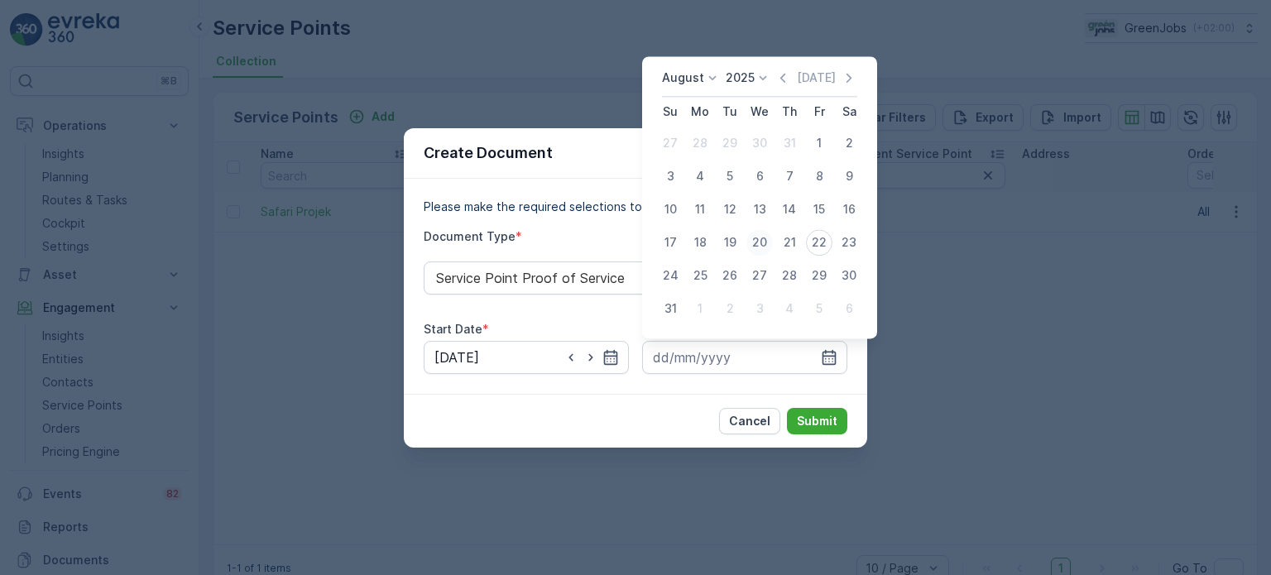
click at [752, 243] on div "20" at bounding box center [760, 242] width 26 height 26
type input "[DATE]"
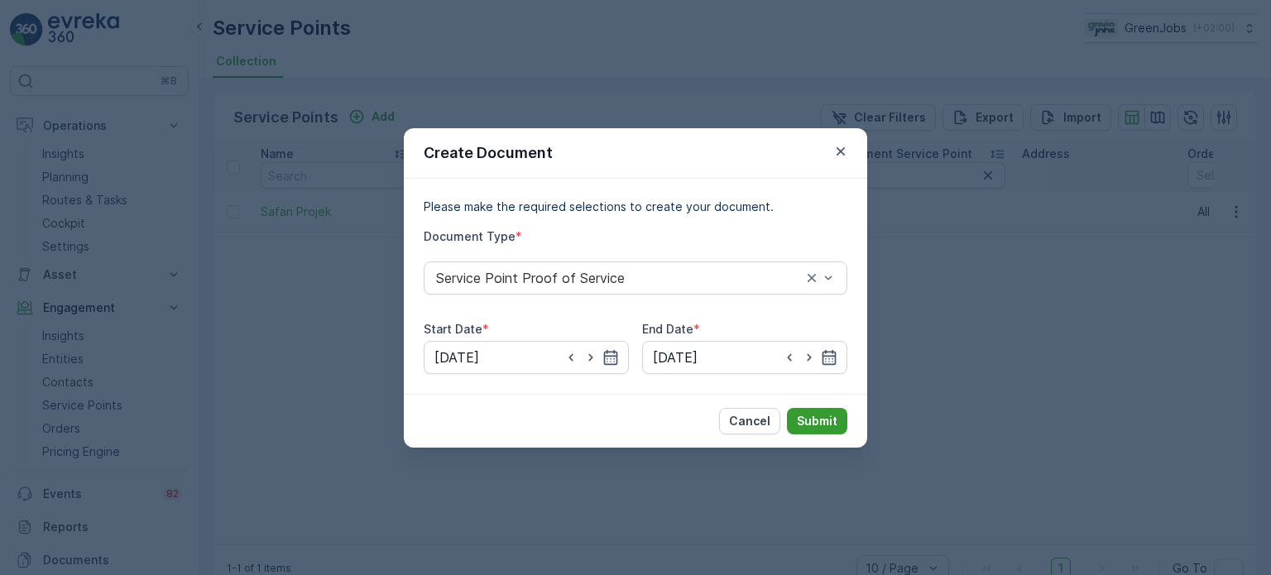
click at [818, 420] on p "Submit" at bounding box center [817, 421] width 41 height 17
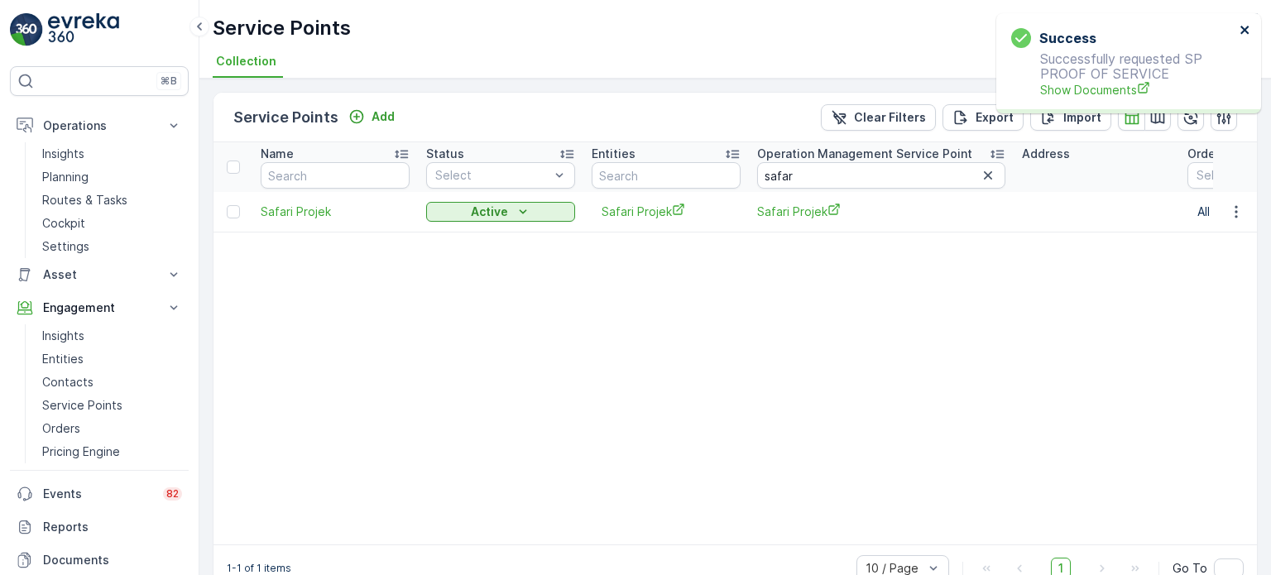
click at [1246, 31] on icon "close" at bounding box center [1245, 30] width 8 height 8
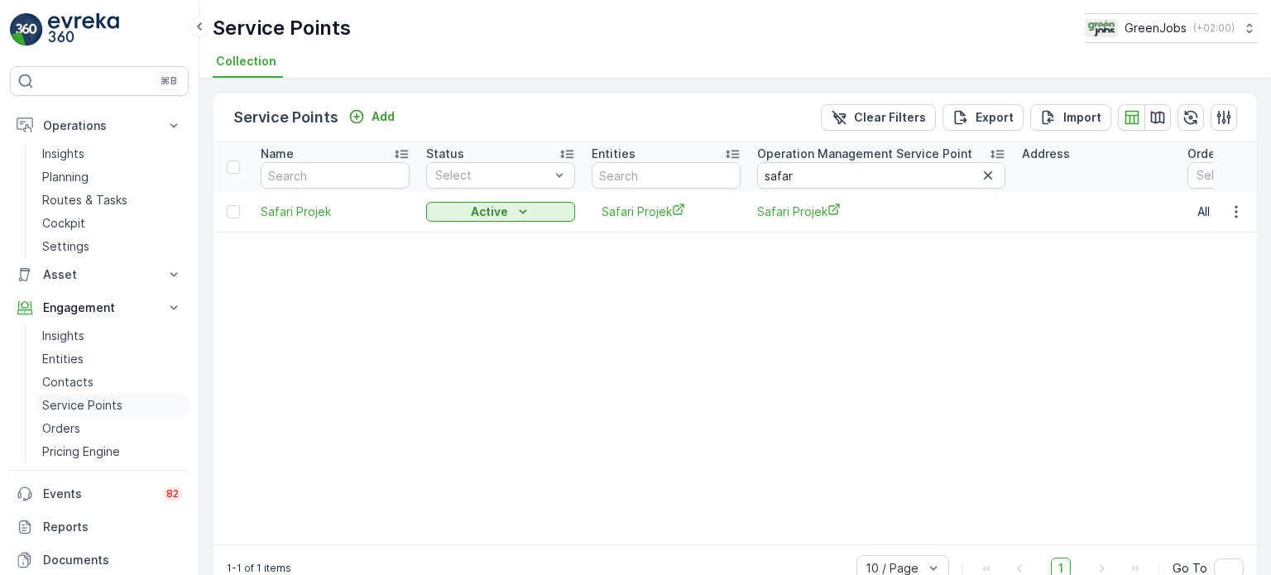
click at [77, 396] on link "Service Points" at bounding box center [112, 405] width 153 height 23
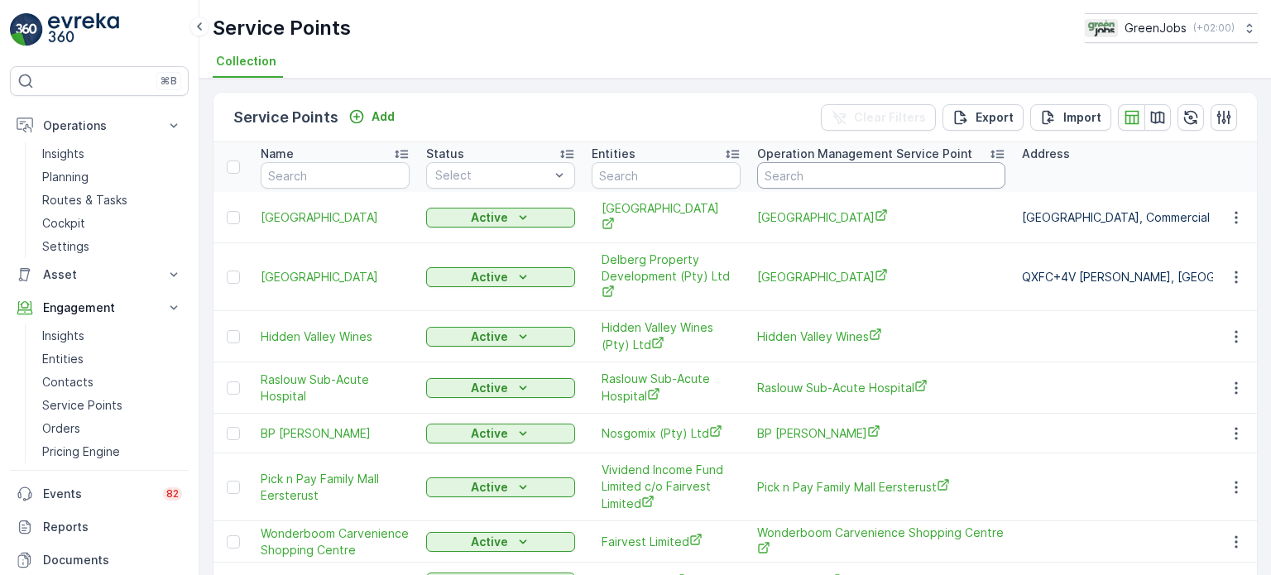
click at [811, 184] on input "text" at bounding box center [881, 175] width 248 height 26
click at [817, 171] on input "text" at bounding box center [881, 175] width 248 height 26
type input "maraa"
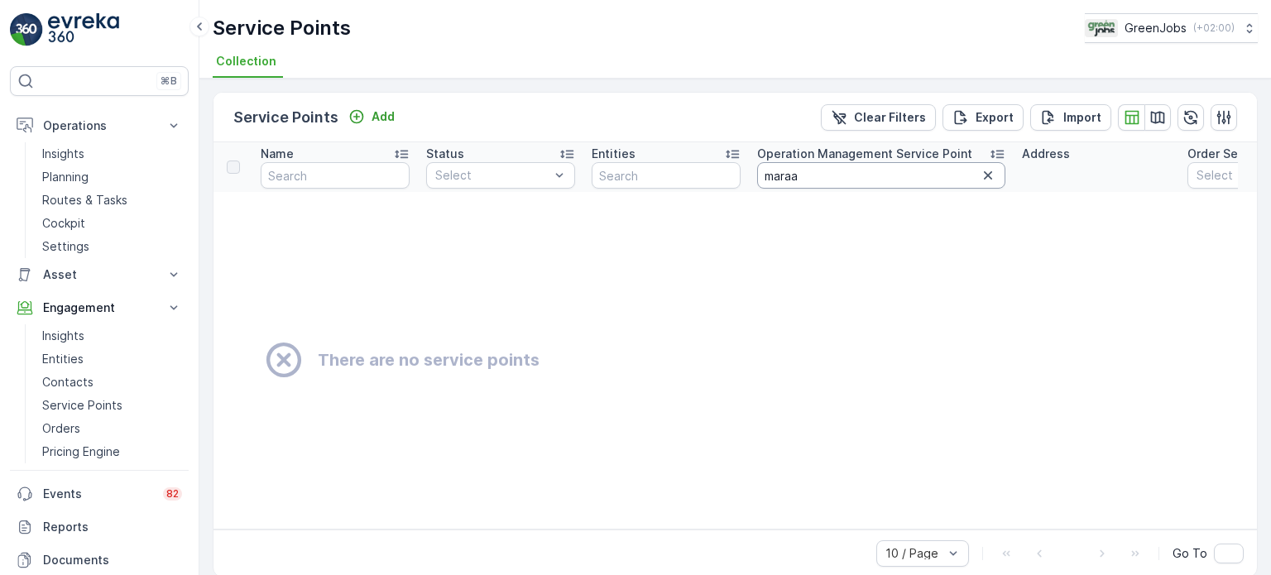
click at [823, 182] on input "maraa" at bounding box center [881, 175] width 248 height 26
type input "marara"
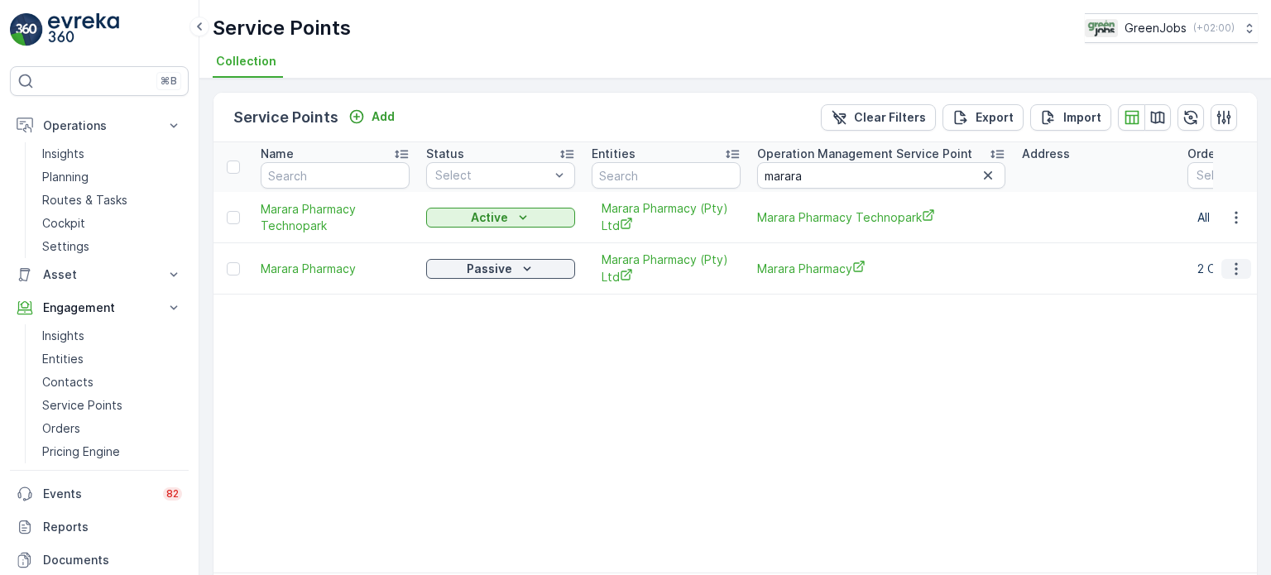
click at [1231, 267] on icon "button" at bounding box center [1236, 269] width 17 height 17
click at [1237, 221] on icon "button" at bounding box center [1236, 217] width 17 height 17
click at [1235, 211] on icon "button" at bounding box center [1236, 217] width 17 height 17
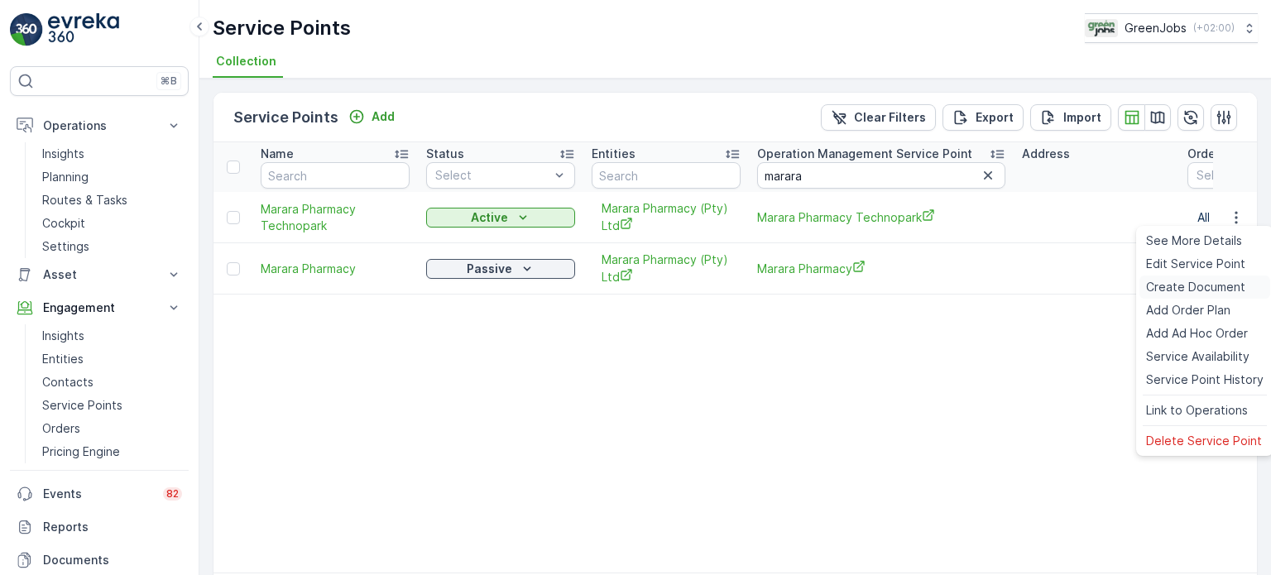
click at [1159, 288] on span "Create Document" at bounding box center [1195, 287] width 99 height 17
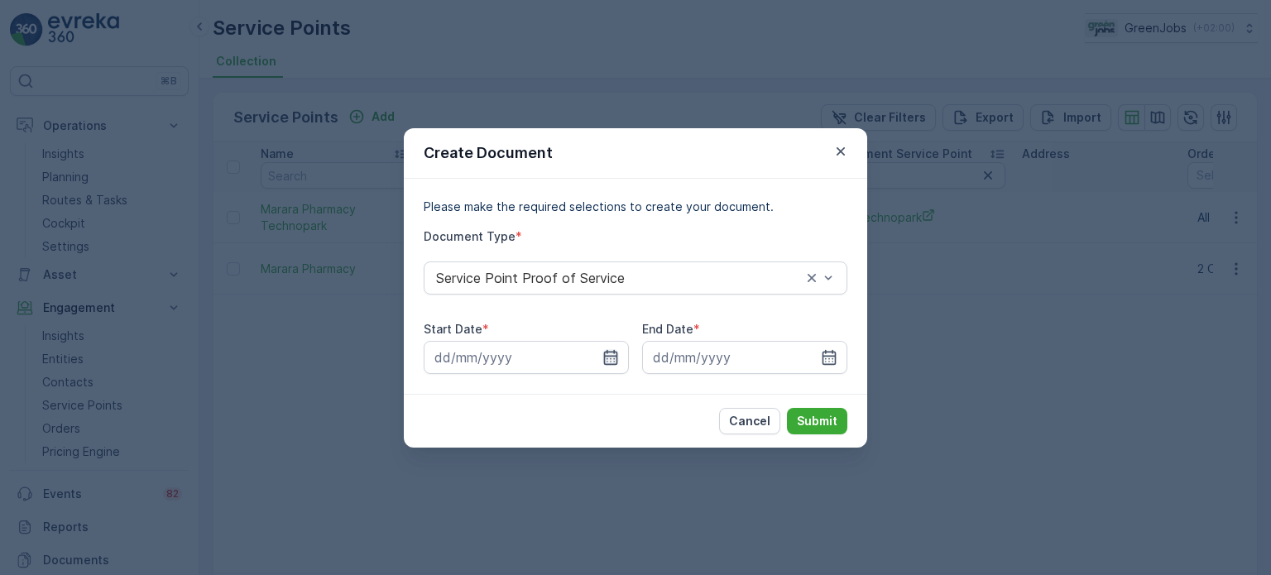
click at [611, 352] on icon "button" at bounding box center [611, 356] width 14 height 15
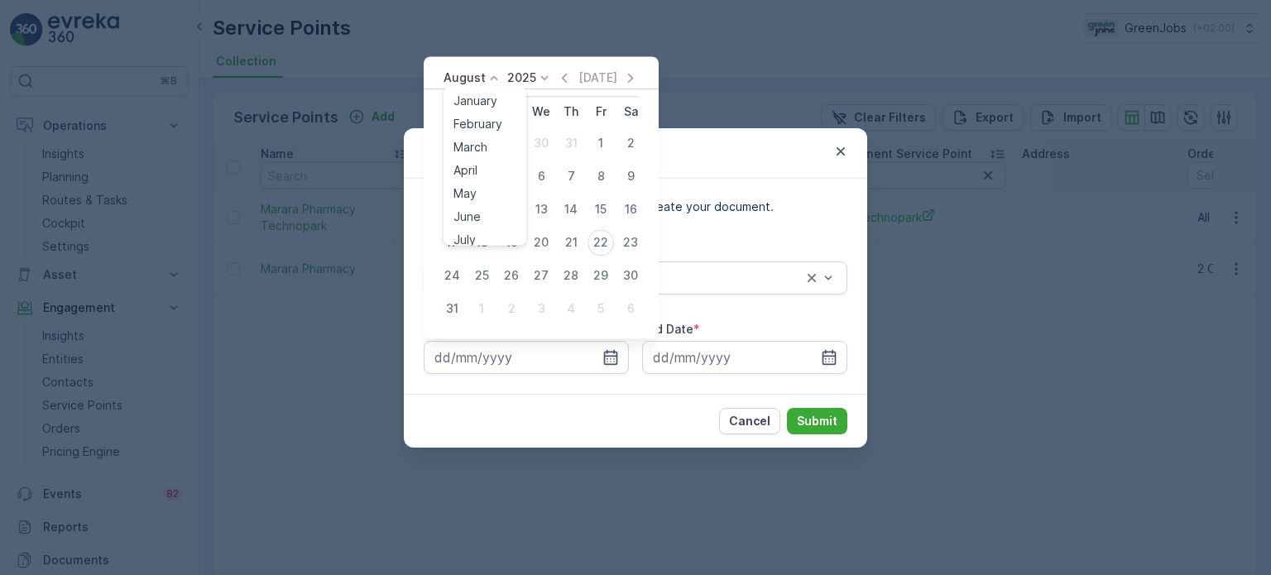
click at [477, 75] on p "August" at bounding box center [465, 78] width 42 height 17
click at [467, 228] on span "July" at bounding box center [465, 233] width 22 height 17
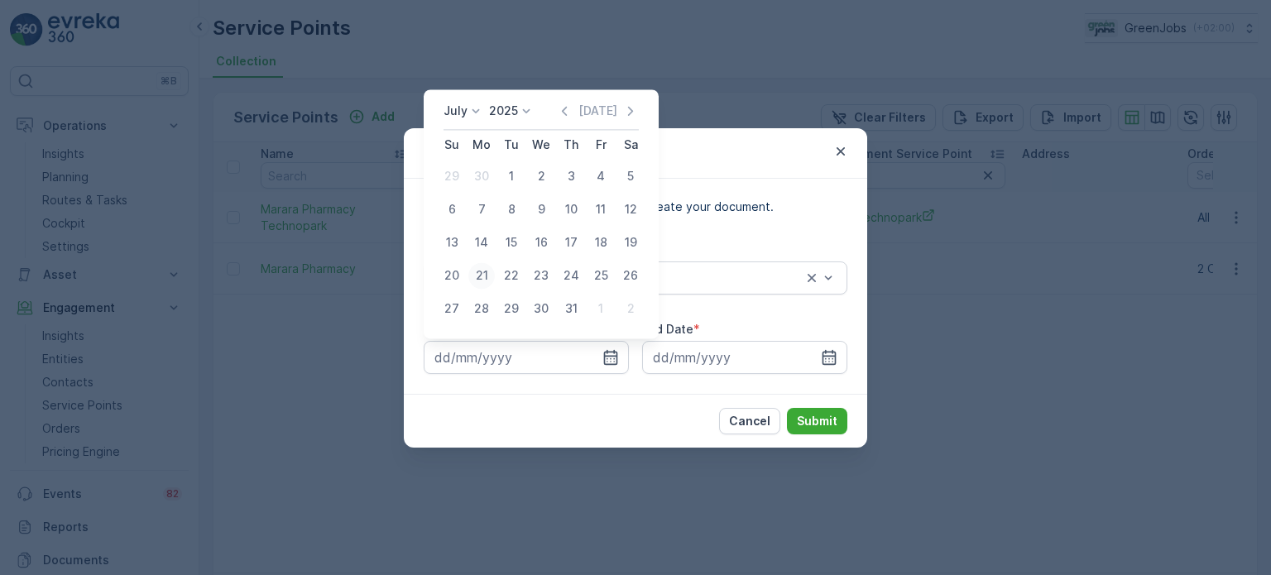
click at [487, 277] on div "21" at bounding box center [481, 275] width 26 height 26
type input "[DATE]"
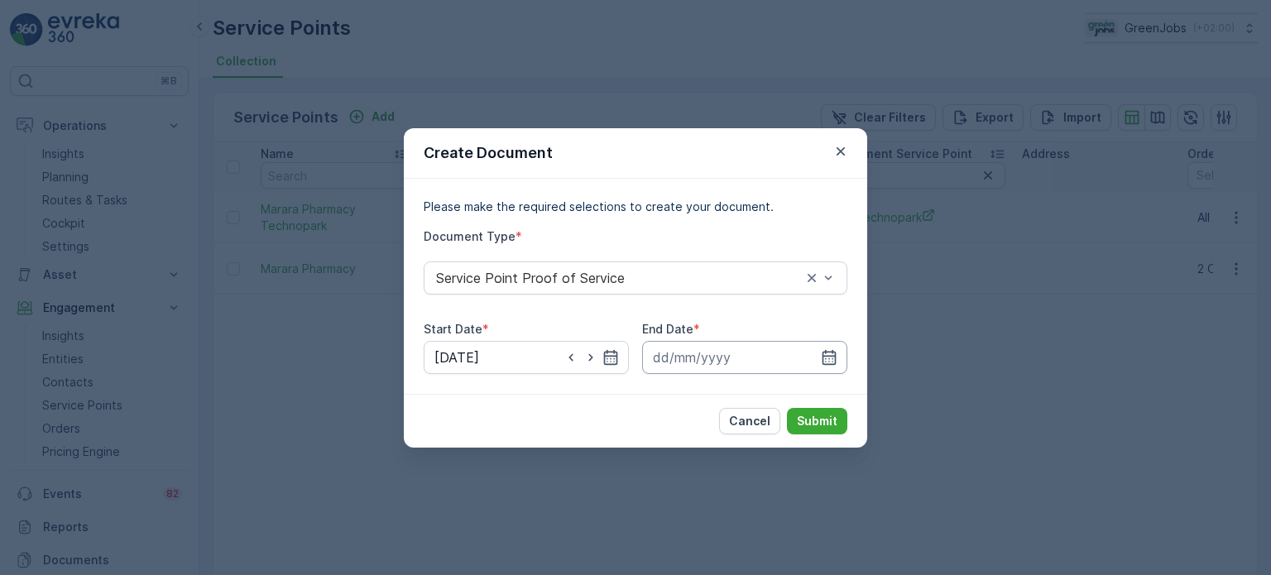
click at [839, 357] on input at bounding box center [744, 357] width 205 height 33
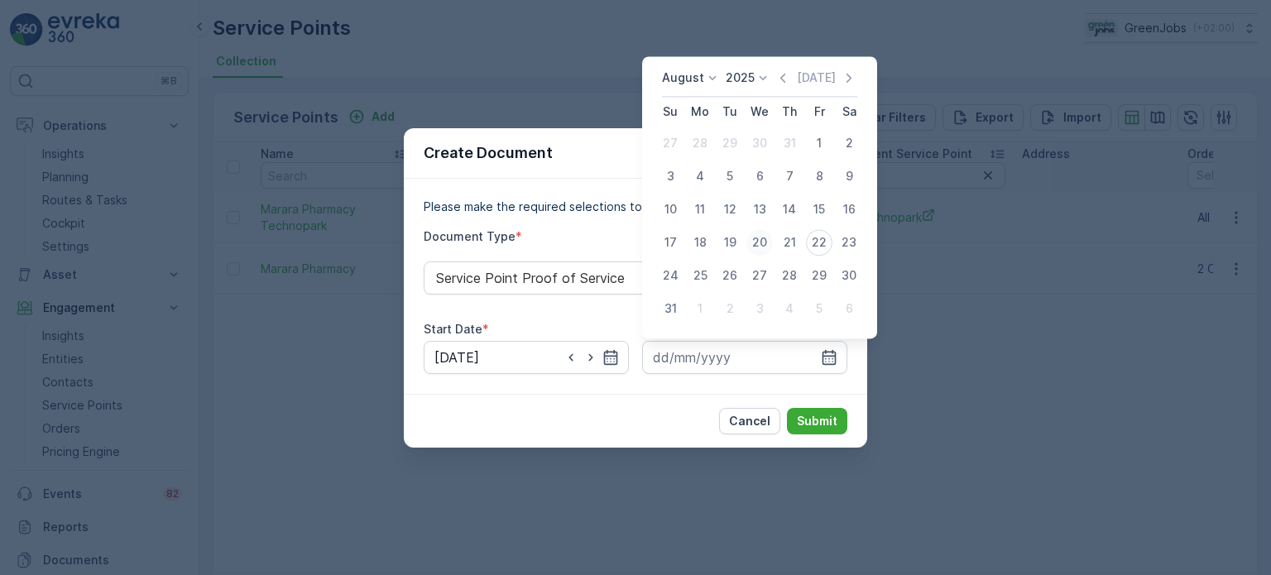
click at [757, 241] on div "20" at bounding box center [760, 242] width 26 height 26
type input "[DATE]"
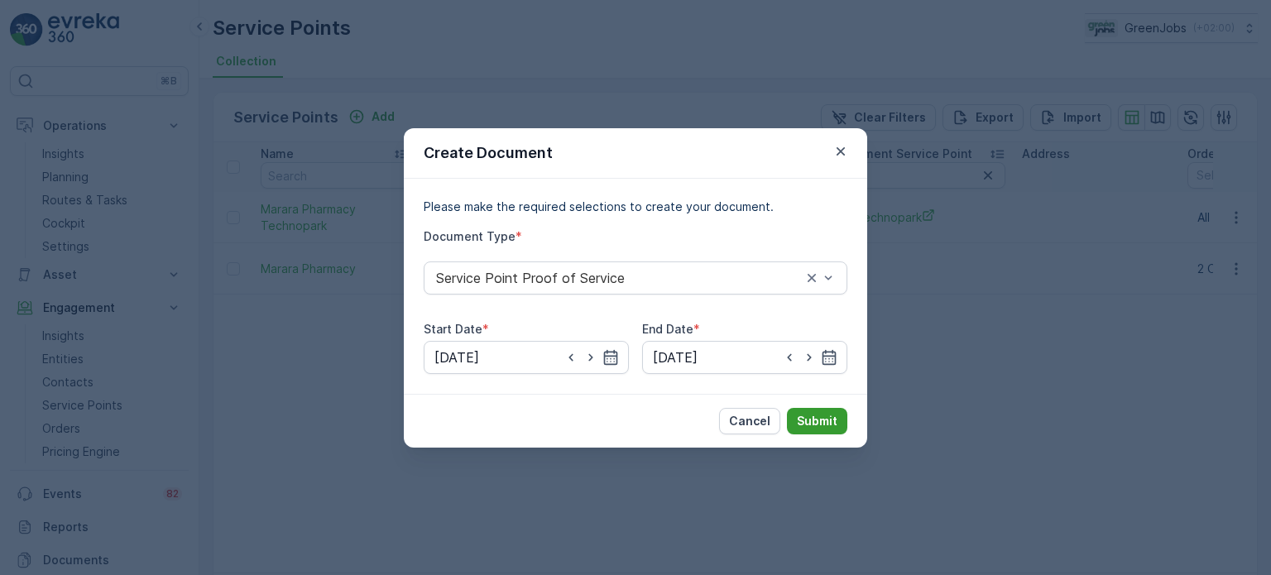
click at [819, 416] on p "Submit" at bounding box center [817, 421] width 41 height 17
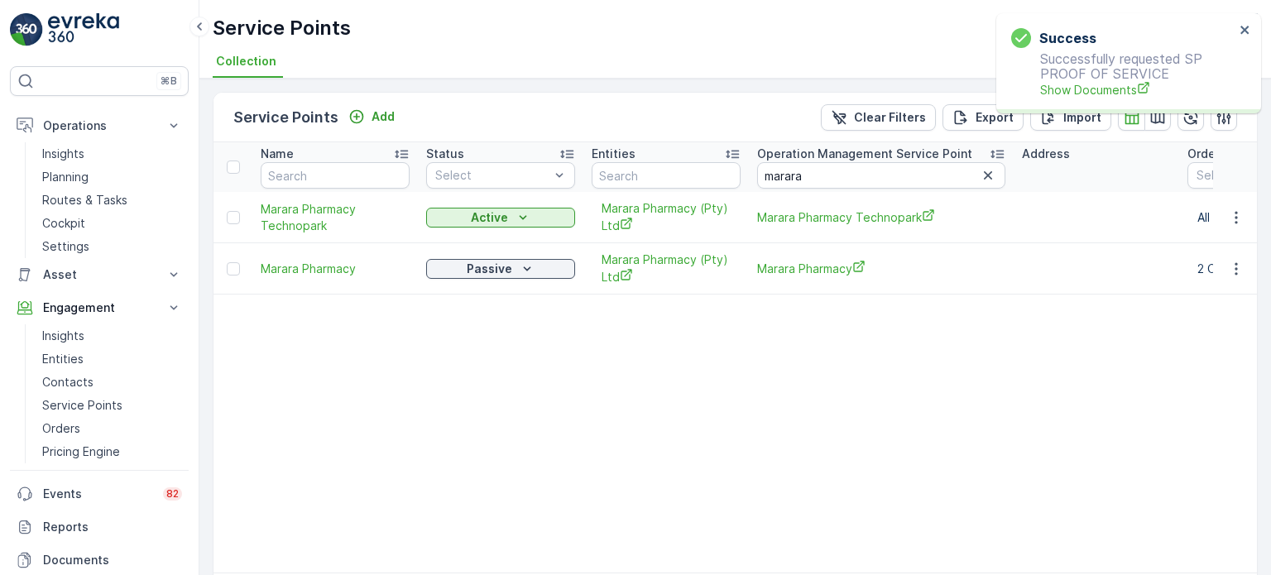
drag, startPoint x: 1025, startPoint y: 244, endPoint x: 658, endPoint y: 372, distance: 388.5
click at [658, 372] on table "Name Status Select Entities Operation Management Service Point marara Address O…" at bounding box center [1140, 357] width 1852 height 430
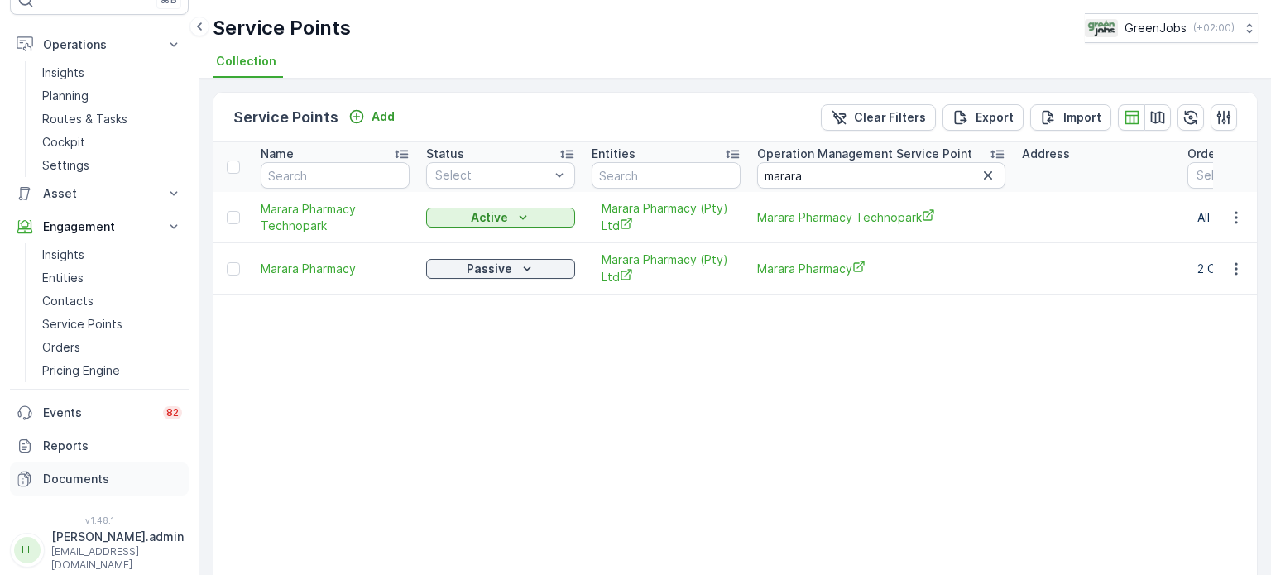
click at [58, 481] on p "Documents" at bounding box center [112, 479] width 139 height 17
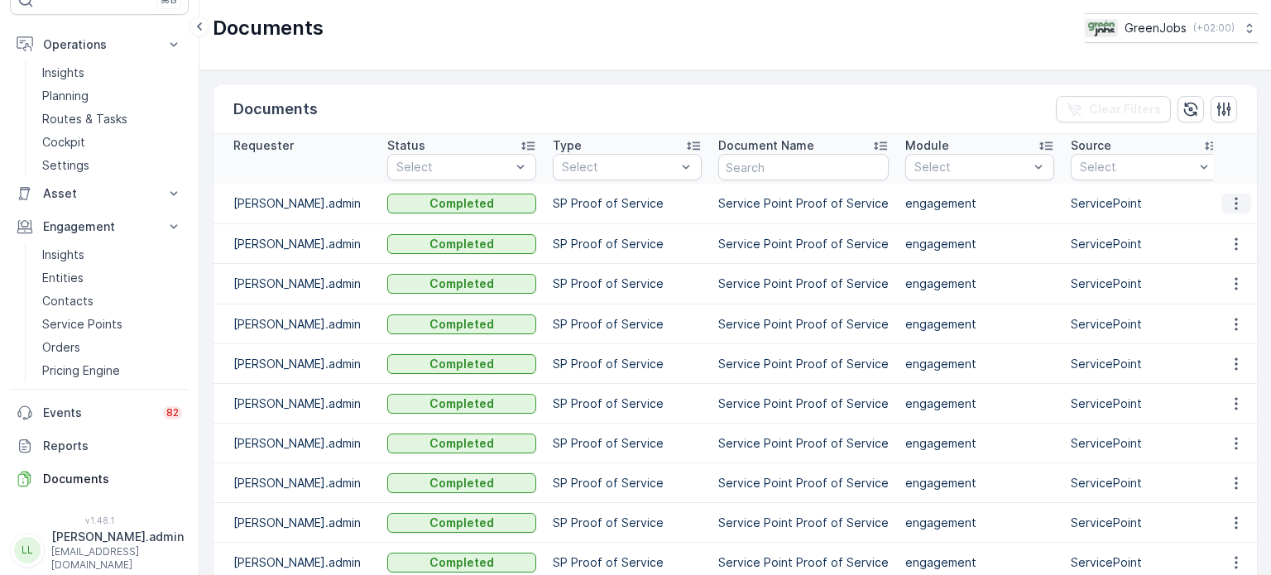
click at [1246, 201] on button "button" at bounding box center [1237, 204] width 30 height 20
click at [1213, 232] on span "See Details" at bounding box center [1232, 227] width 64 height 17
